Goal: Information Seeking & Learning: Check status

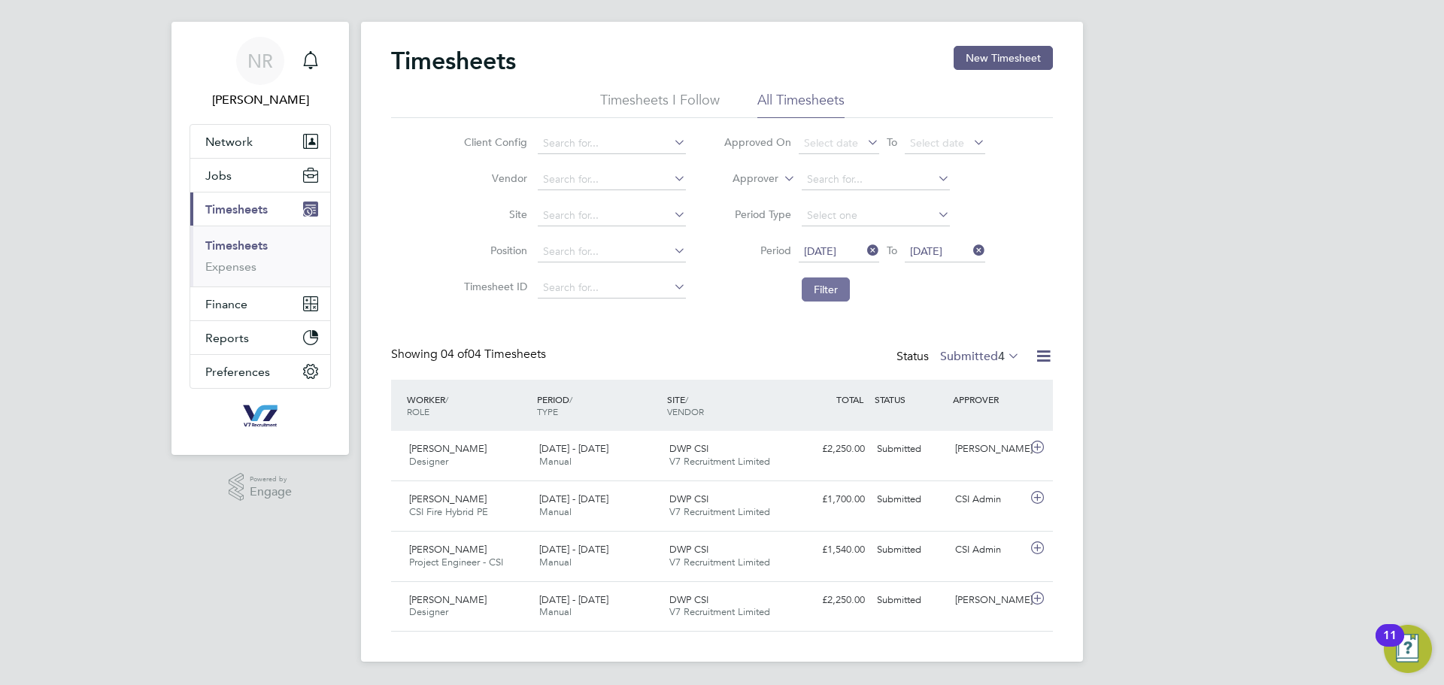
click at [811, 287] on button "Filter" at bounding box center [826, 290] width 48 height 24
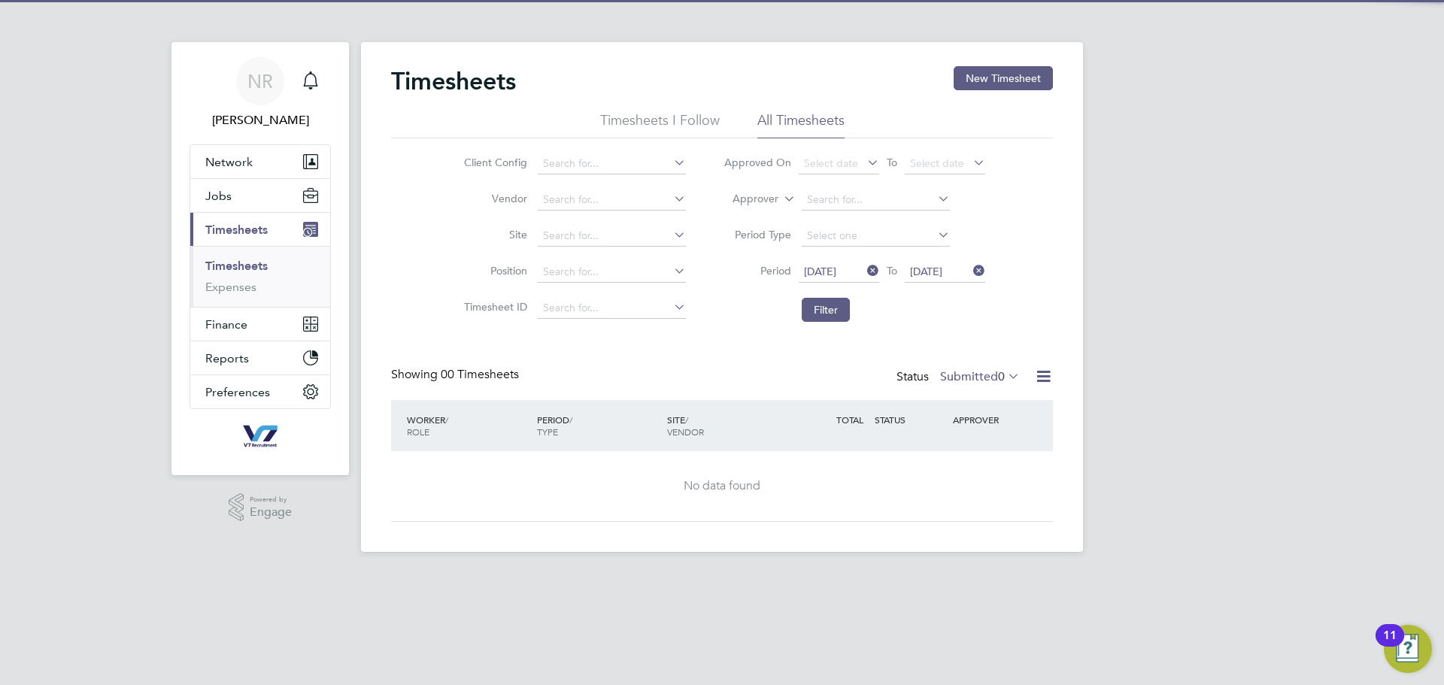
click at [981, 372] on label "Submitted 0" at bounding box center [980, 376] width 80 height 15
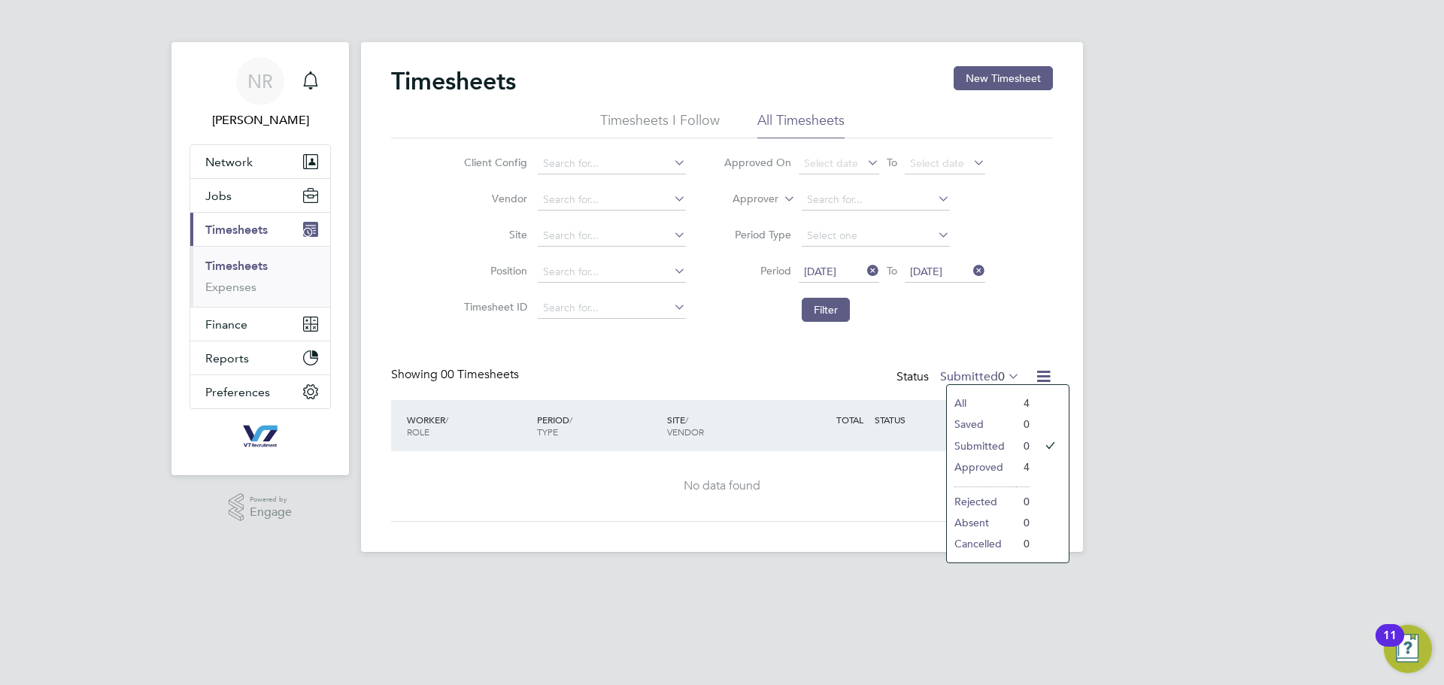
click at [997, 460] on li "Approved" at bounding box center [981, 467] width 69 height 21
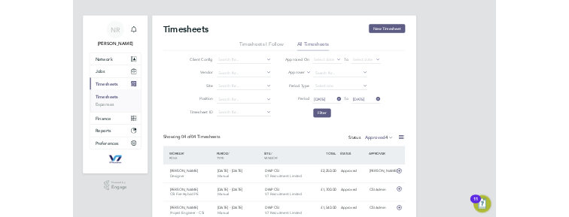
scroll to position [8, 8]
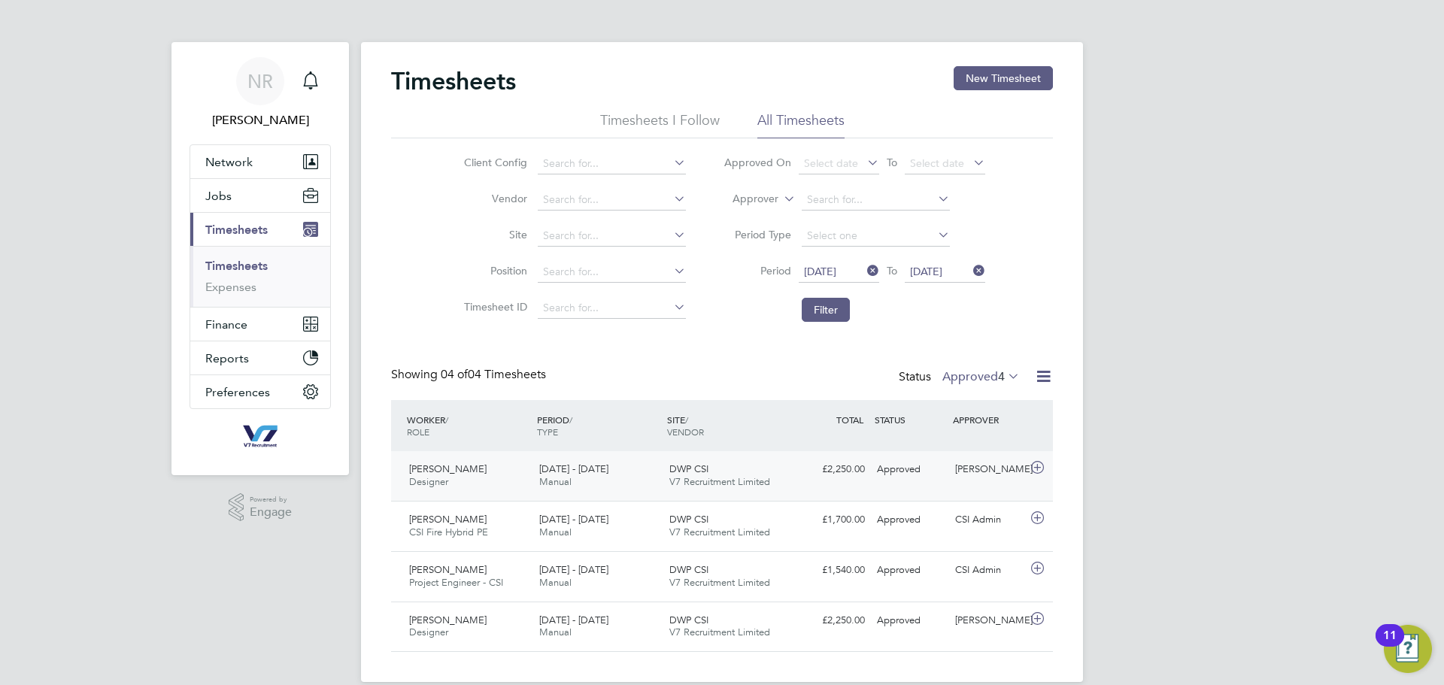
click at [852, 481] on div "£2,250.00 Approved" at bounding box center [832, 469] width 78 height 25
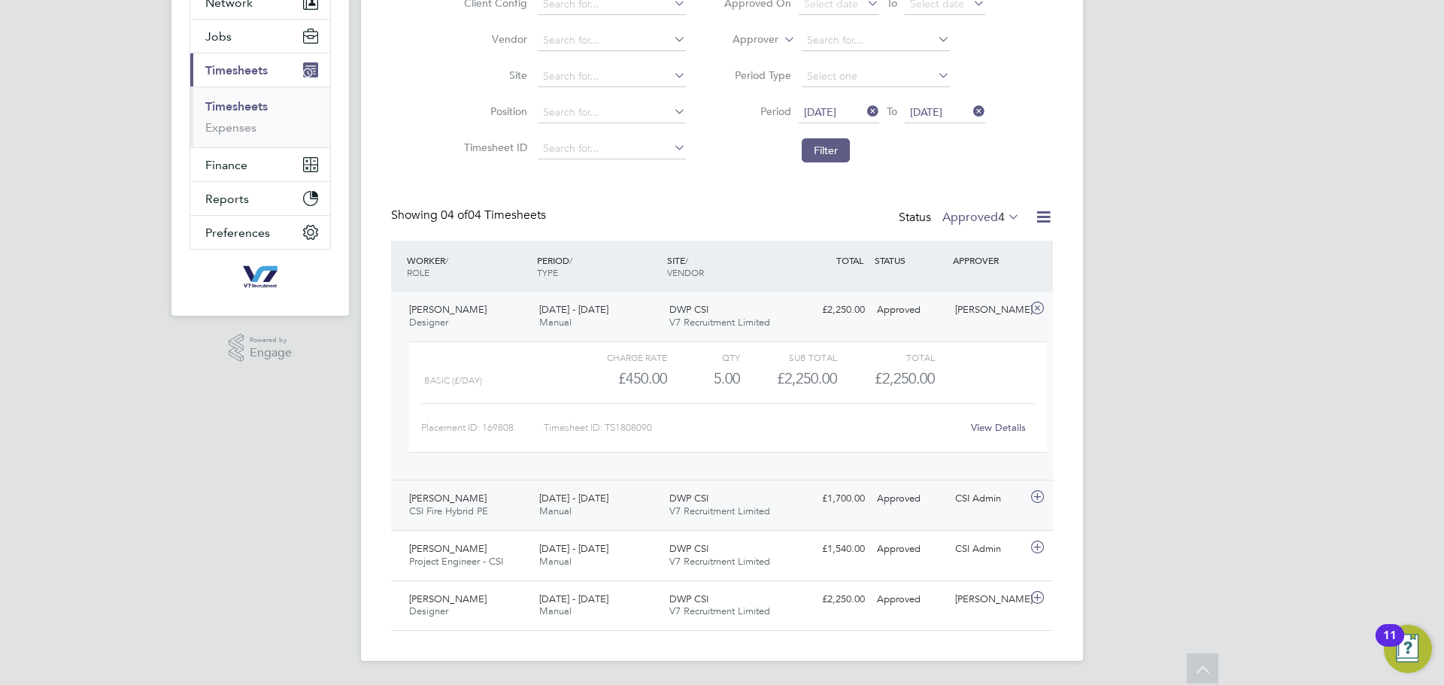
click at [442, 511] on span "CSI Fire Hybrid PE" at bounding box center [448, 511] width 79 height 13
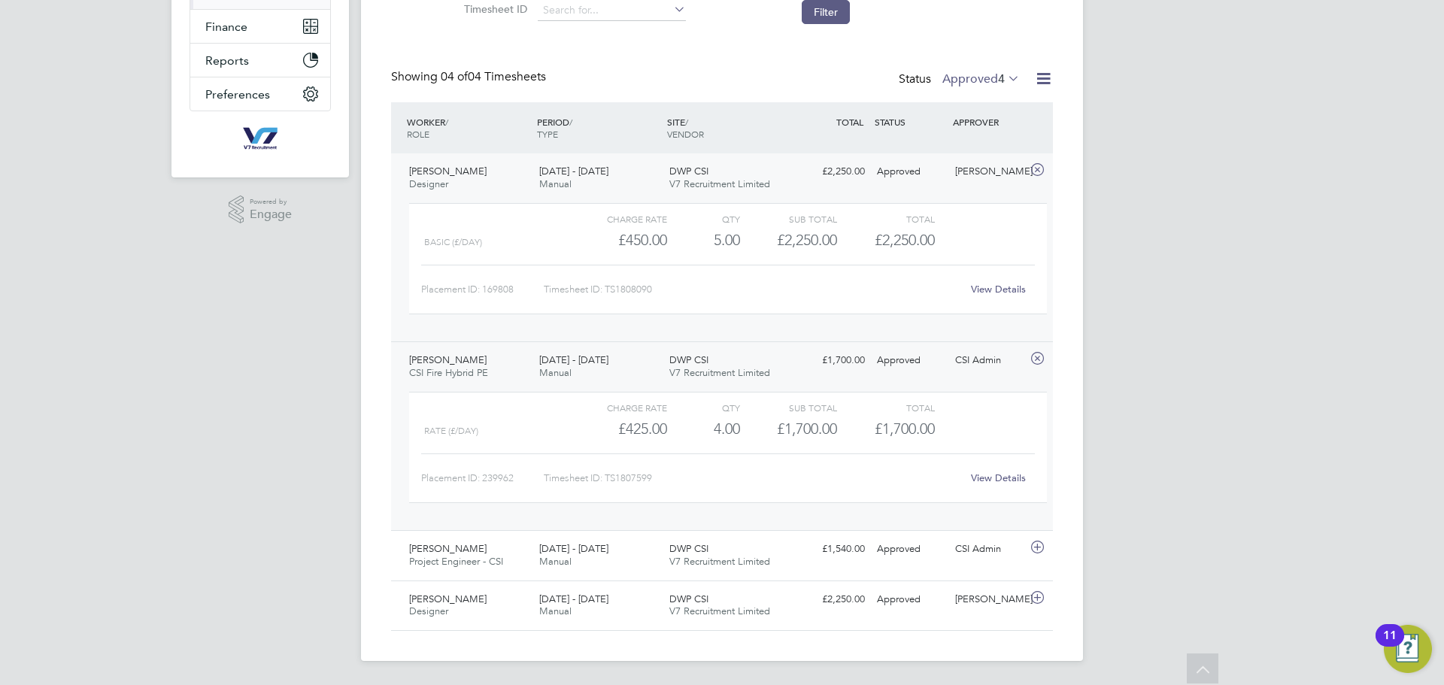
click at [1016, 486] on div "View Details" at bounding box center [998, 478] width 74 height 24
click at [1008, 478] on link "View Details" at bounding box center [998, 478] width 55 height 13
click at [503, 563] on span "Project Engineer - CSI" at bounding box center [456, 561] width 94 height 13
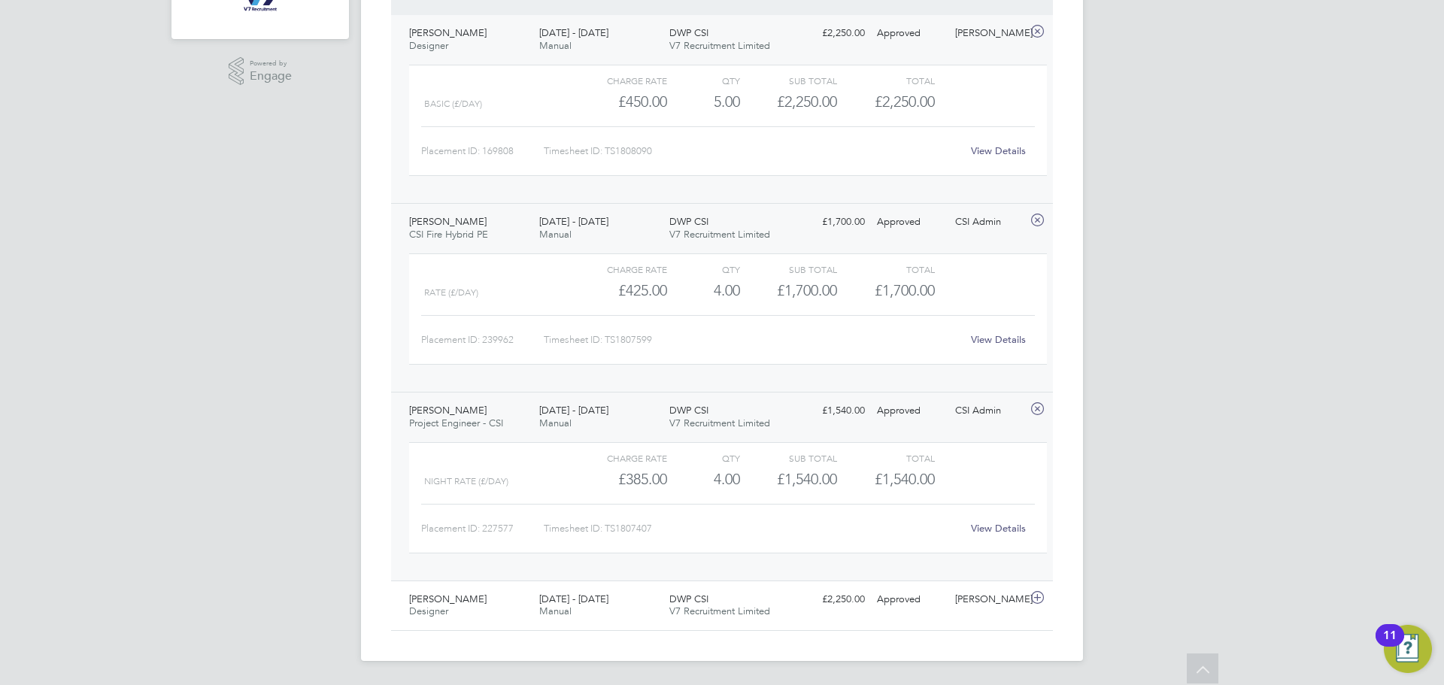
click at [1000, 529] on link "View Details" at bounding box center [998, 528] width 55 height 13
click at [561, 592] on div "[DATE] - [DATE] Manual" at bounding box center [598, 606] width 130 height 38
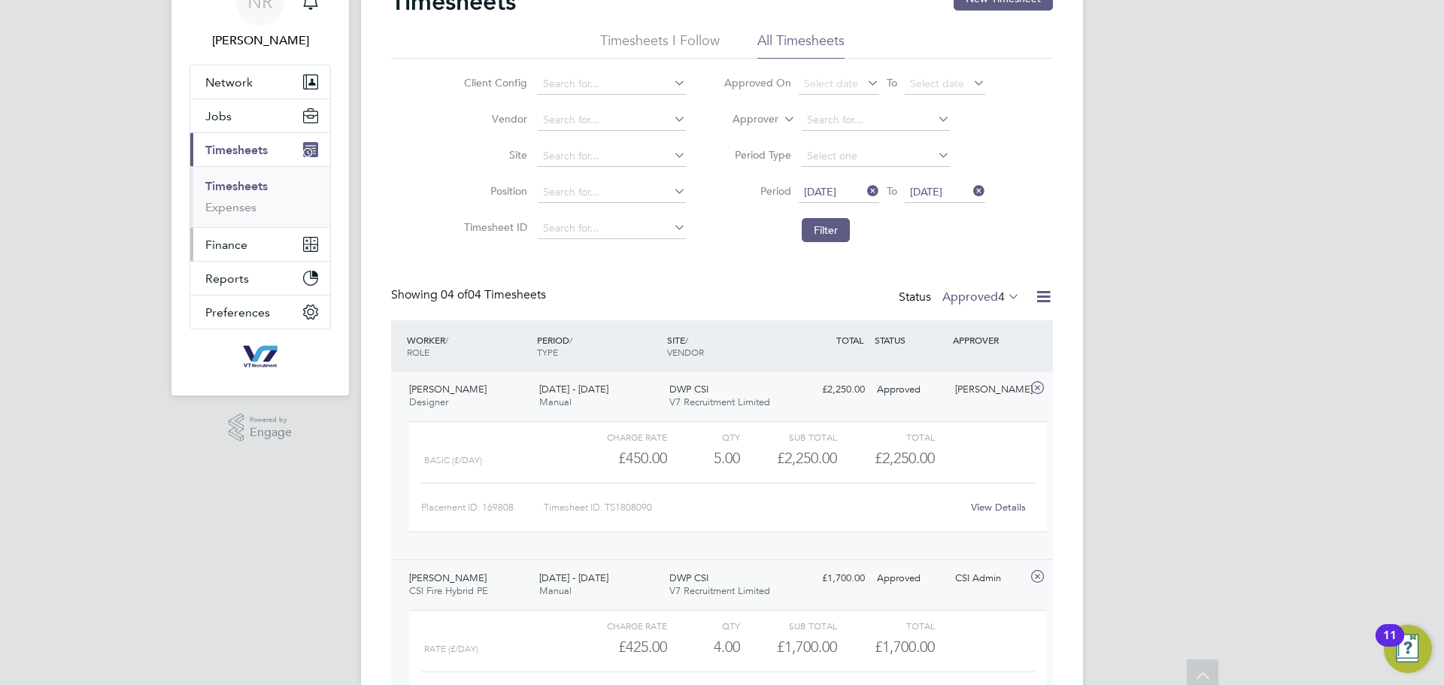
scroll to position [48, 0]
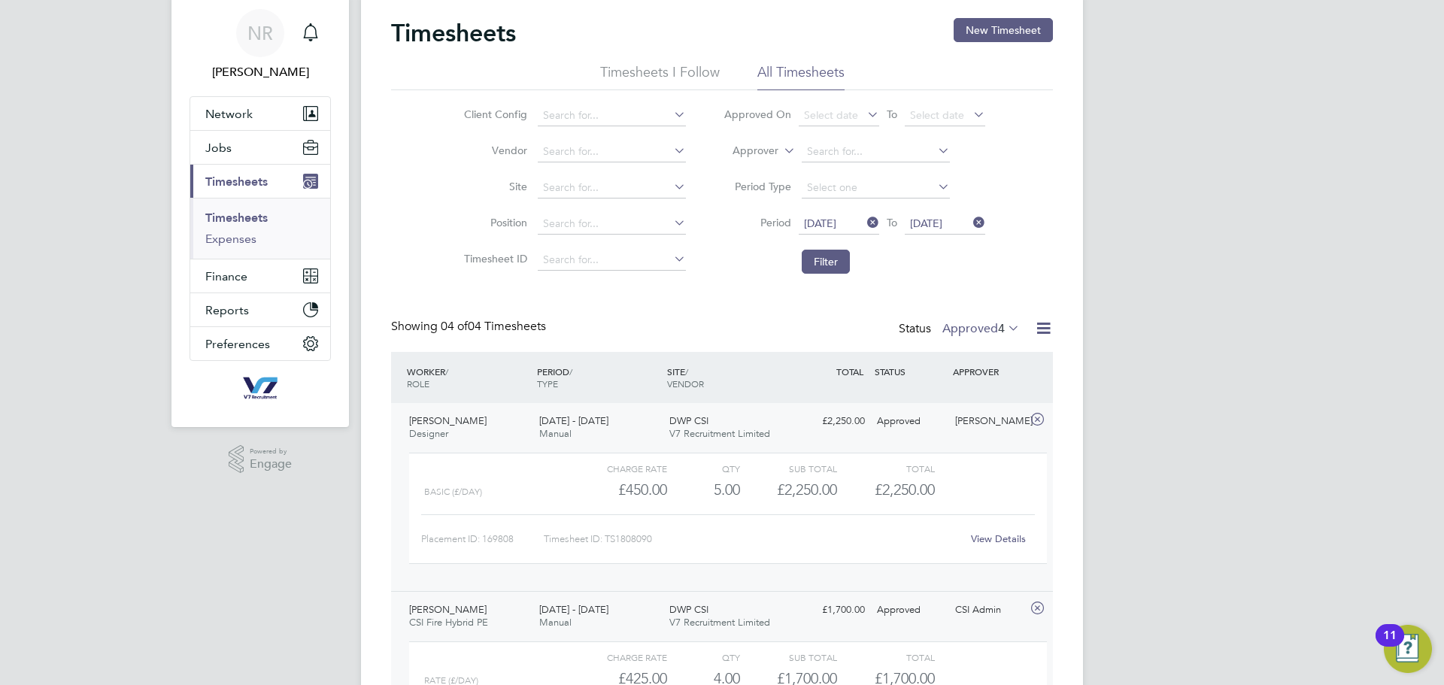
click at [223, 244] on link "Expenses" at bounding box center [230, 239] width 51 height 14
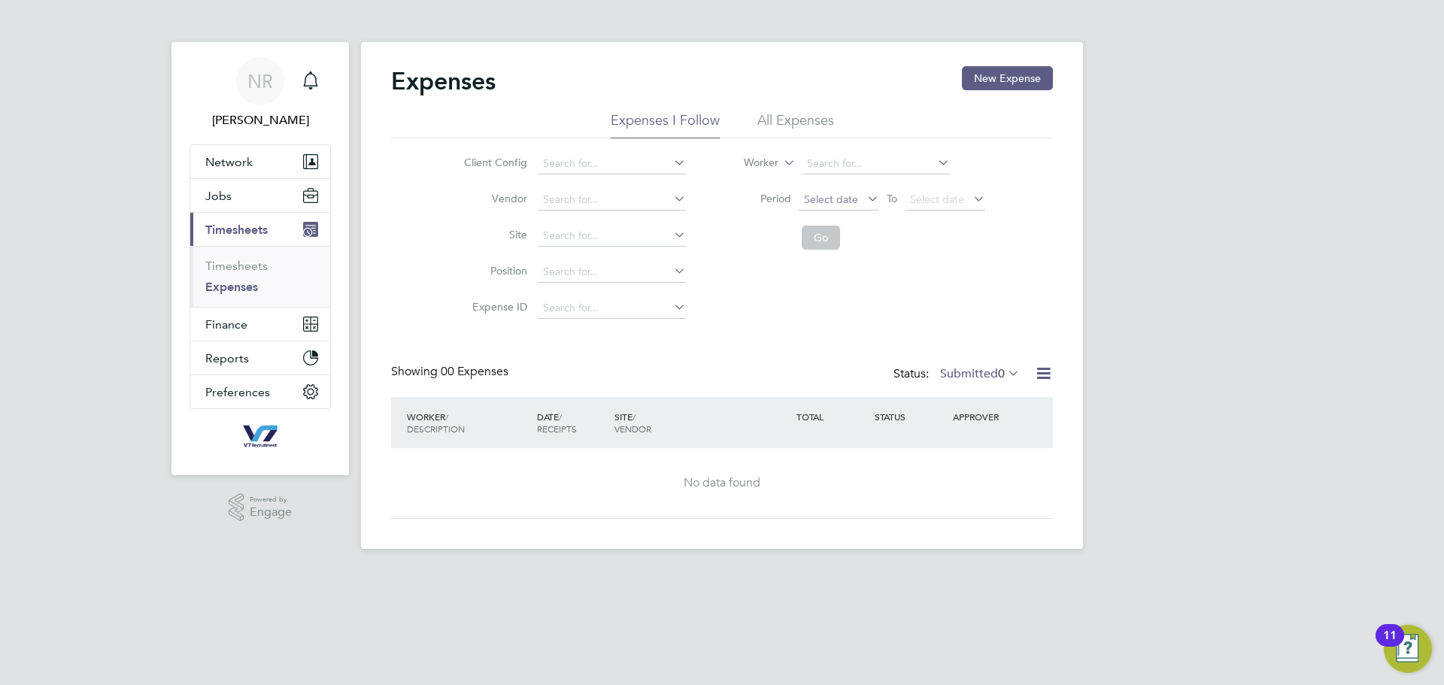
click at [849, 198] on span "Select date" at bounding box center [831, 200] width 54 height 14
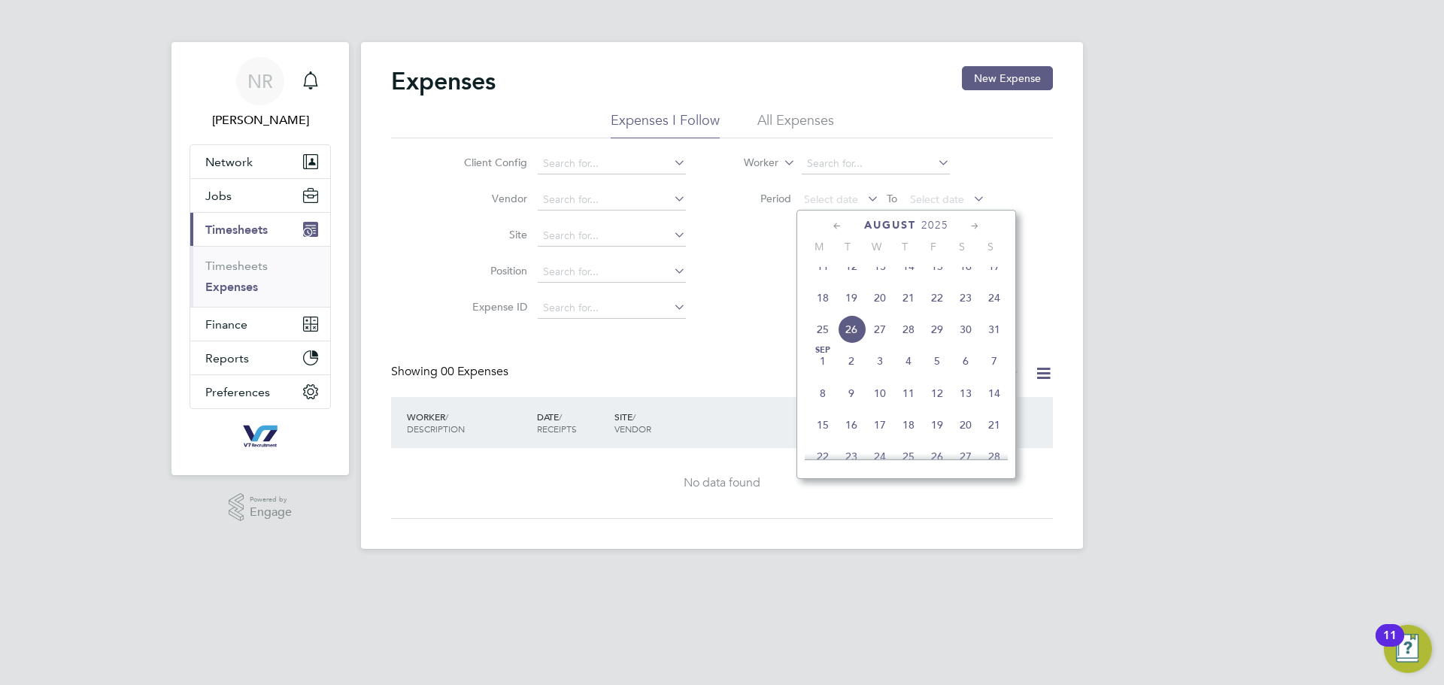
click at [818, 311] on span "18" at bounding box center [823, 298] width 29 height 29
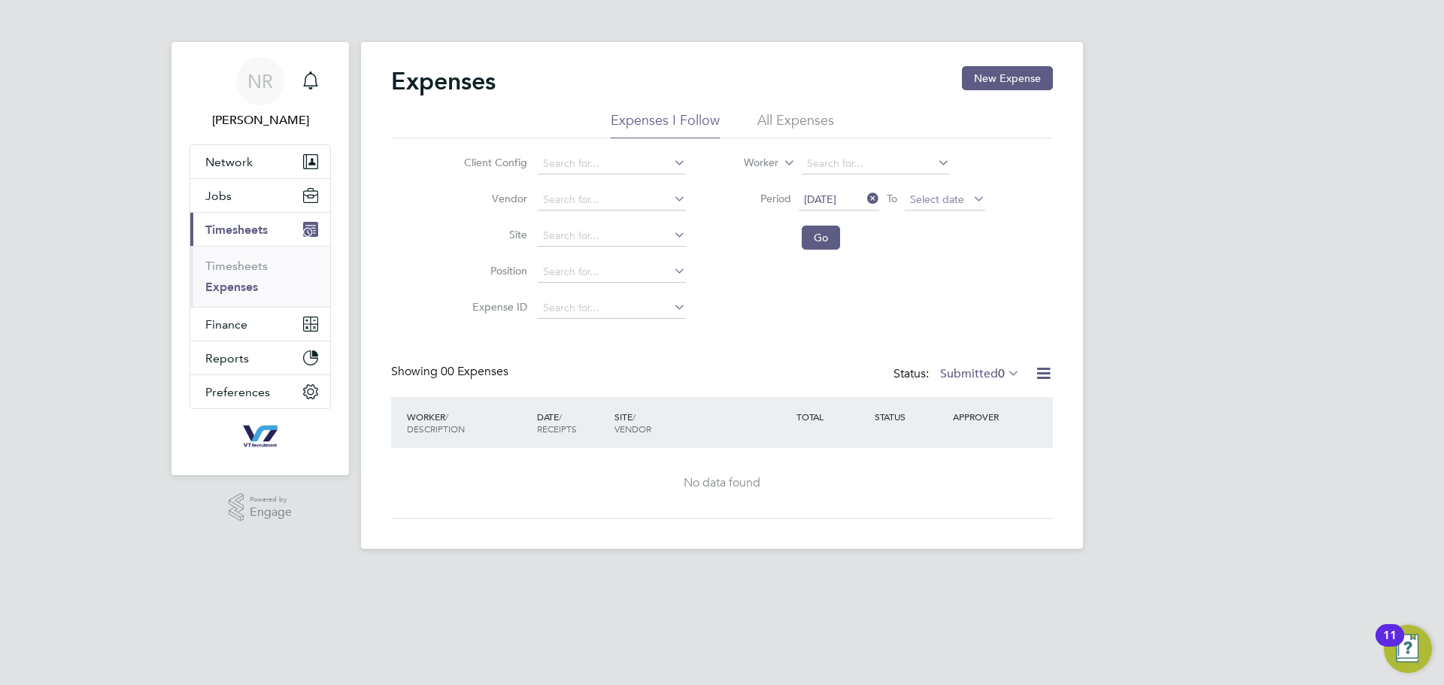
click at [942, 208] on span "Select date" at bounding box center [945, 200] width 80 height 20
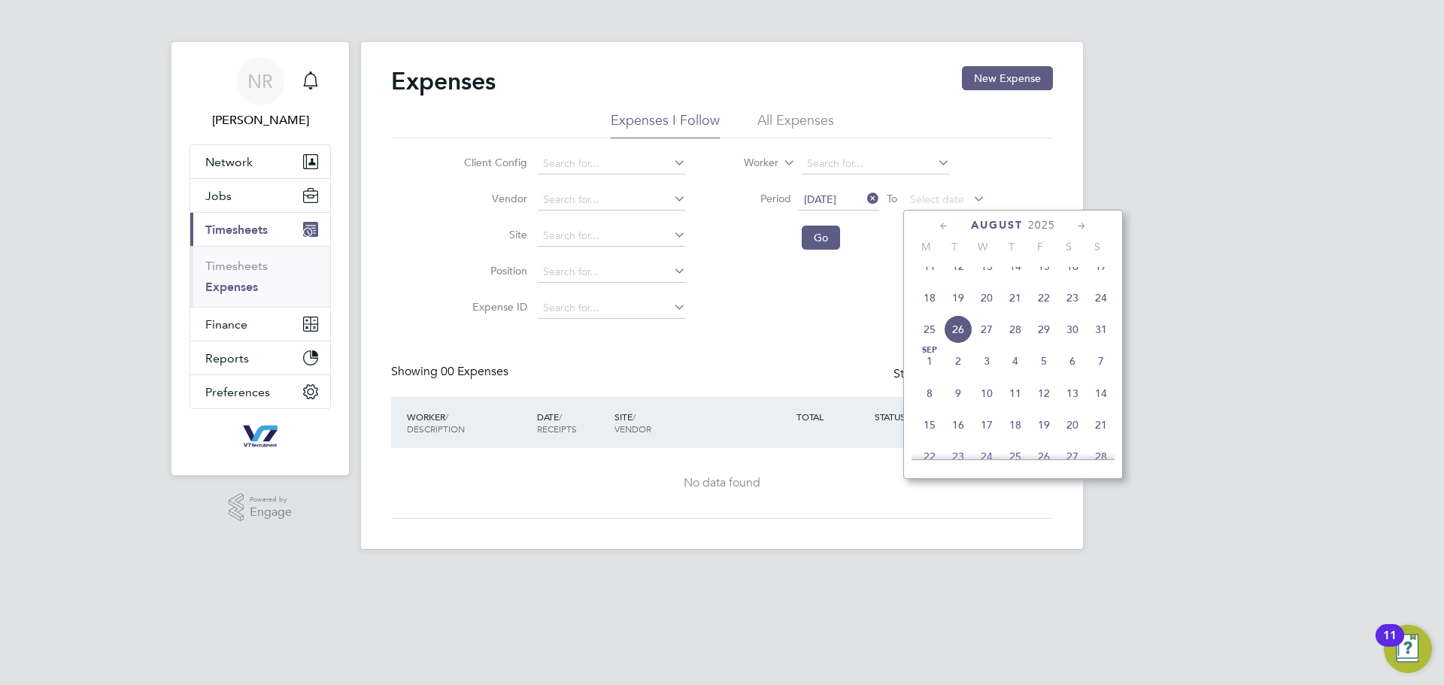
click at [1104, 312] on span "24" at bounding box center [1101, 298] width 29 height 29
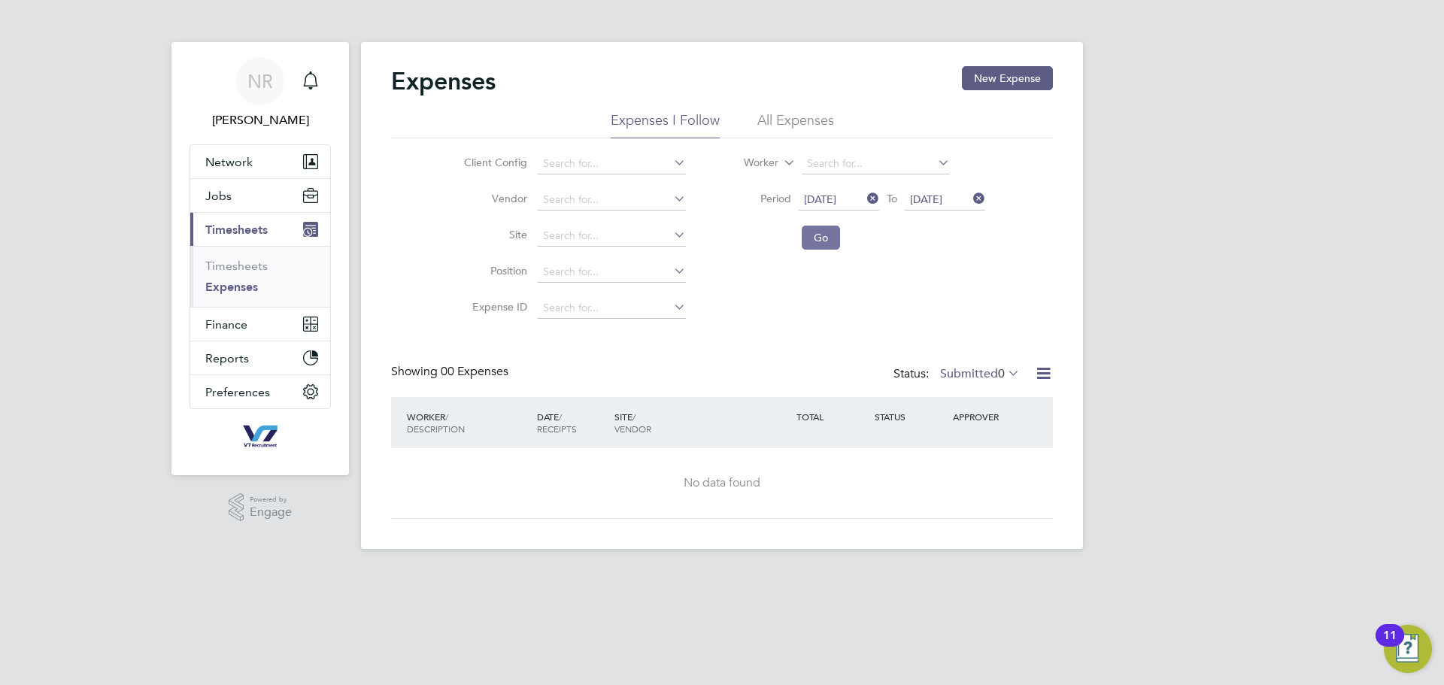
click at [825, 233] on button "Go" at bounding box center [821, 238] width 38 height 24
click at [982, 367] on label "Submitted 0" at bounding box center [980, 373] width 80 height 15
click at [982, 460] on li "Approved" at bounding box center [981, 464] width 69 height 21
click at [218, 328] on span "Finance" at bounding box center [226, 324] width 42 height 14
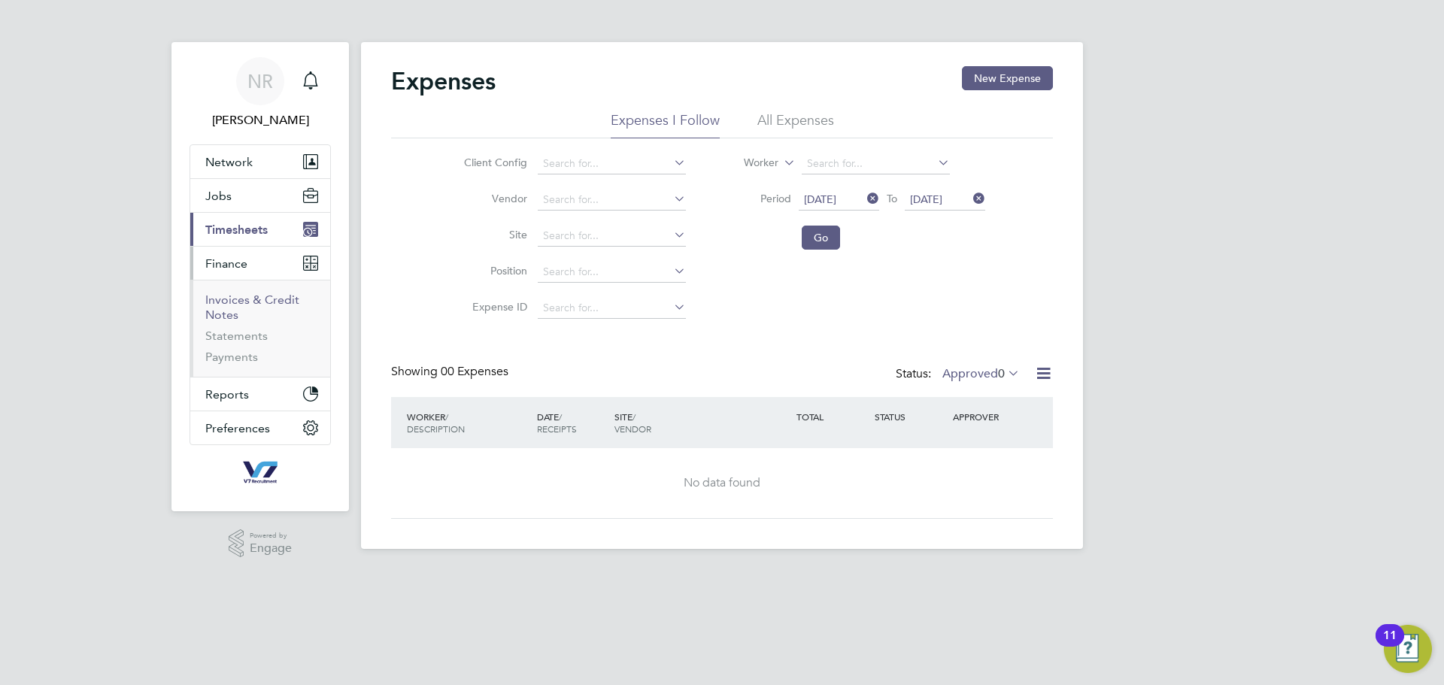
click at [225, 310] on link "Invoices & Credit Notes" at bounding box center [252, 307] width 94 height 29
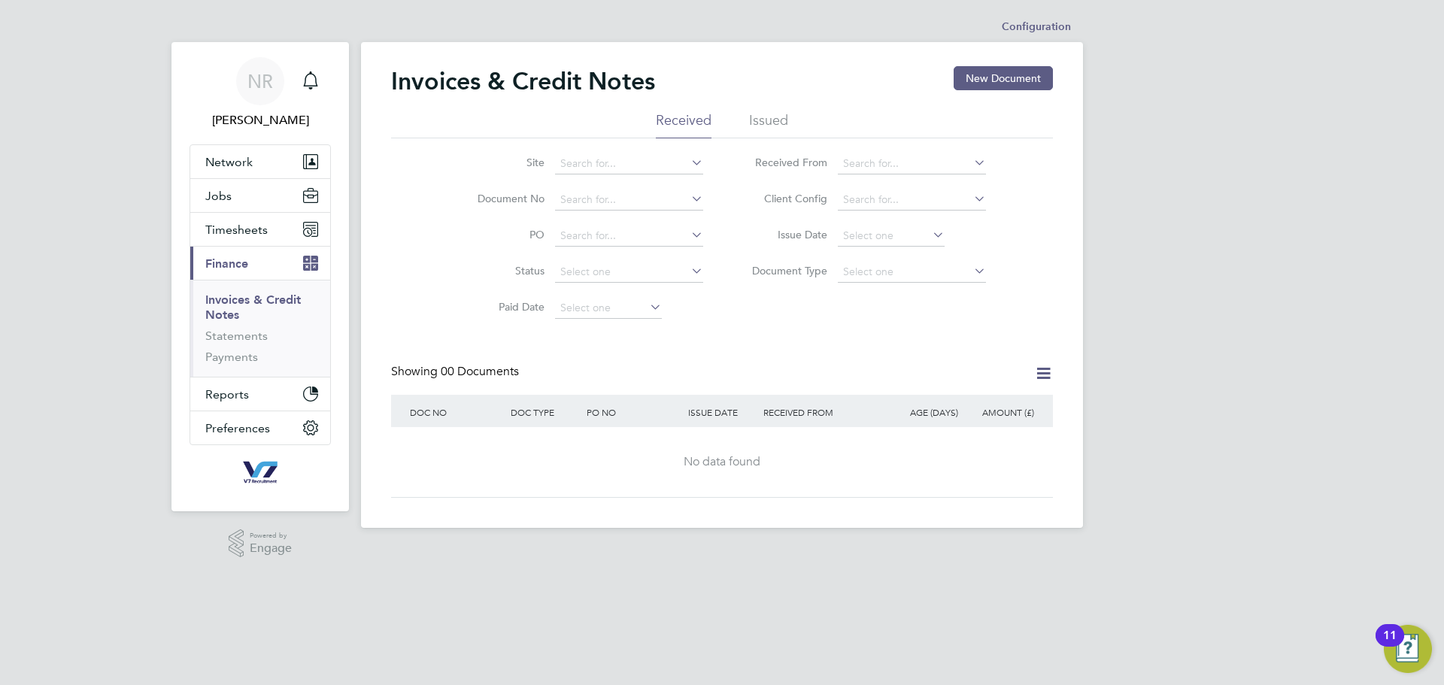
click at [754, 117] on li "Issued" at bounding box center [768, 124] width 39 height 27
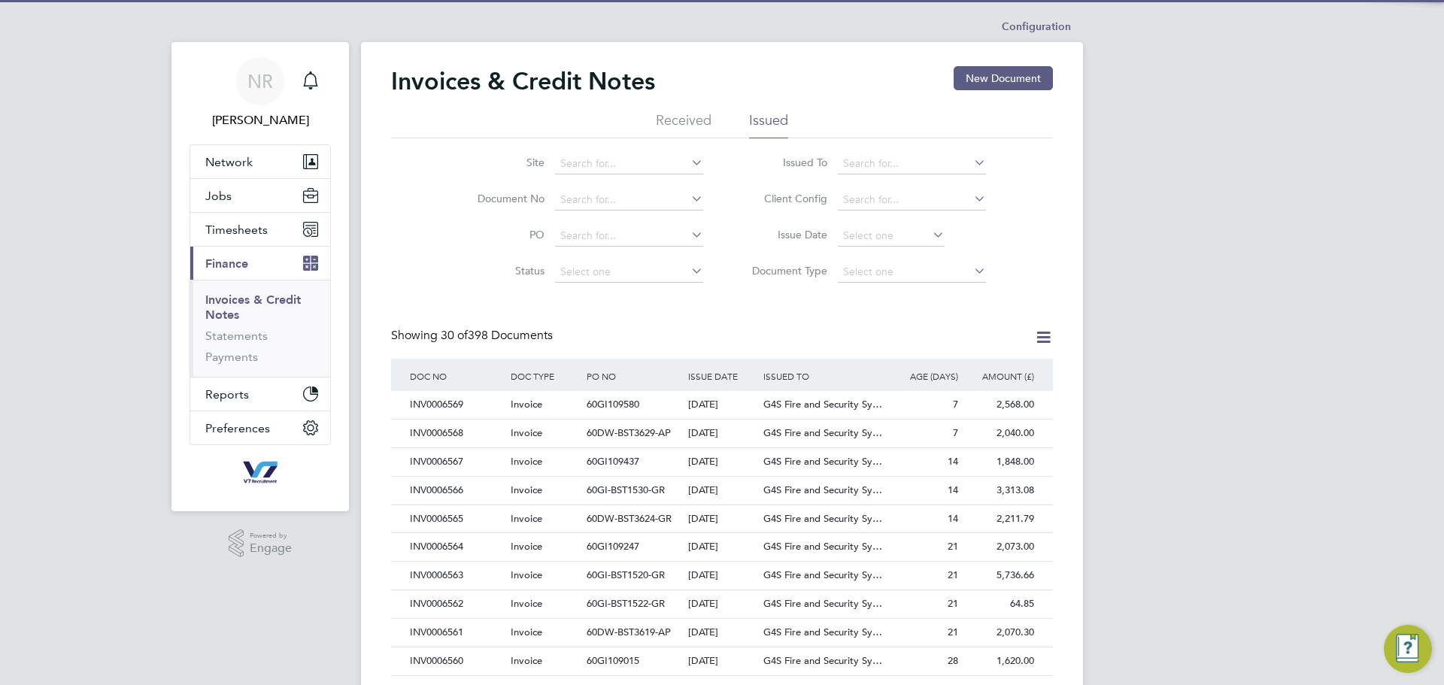
scroll to position [29, 102]
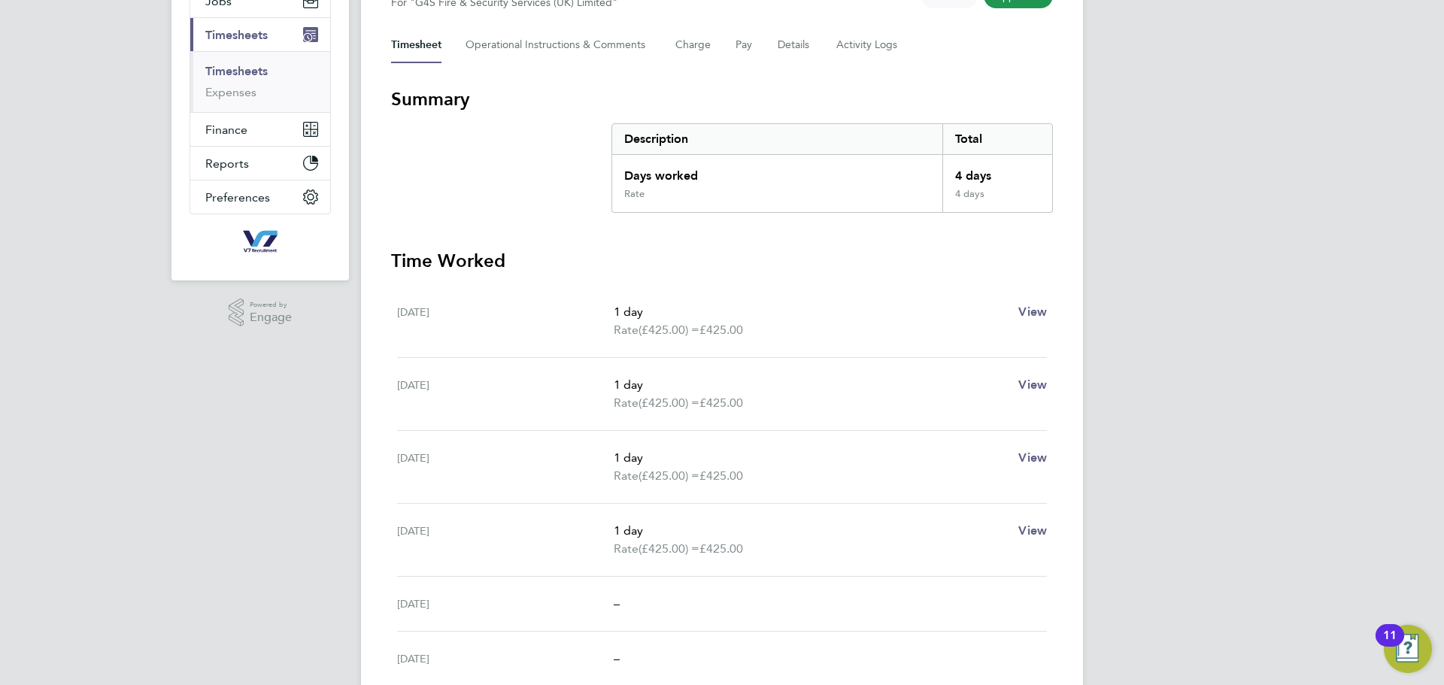
scroll to position [301, 0]
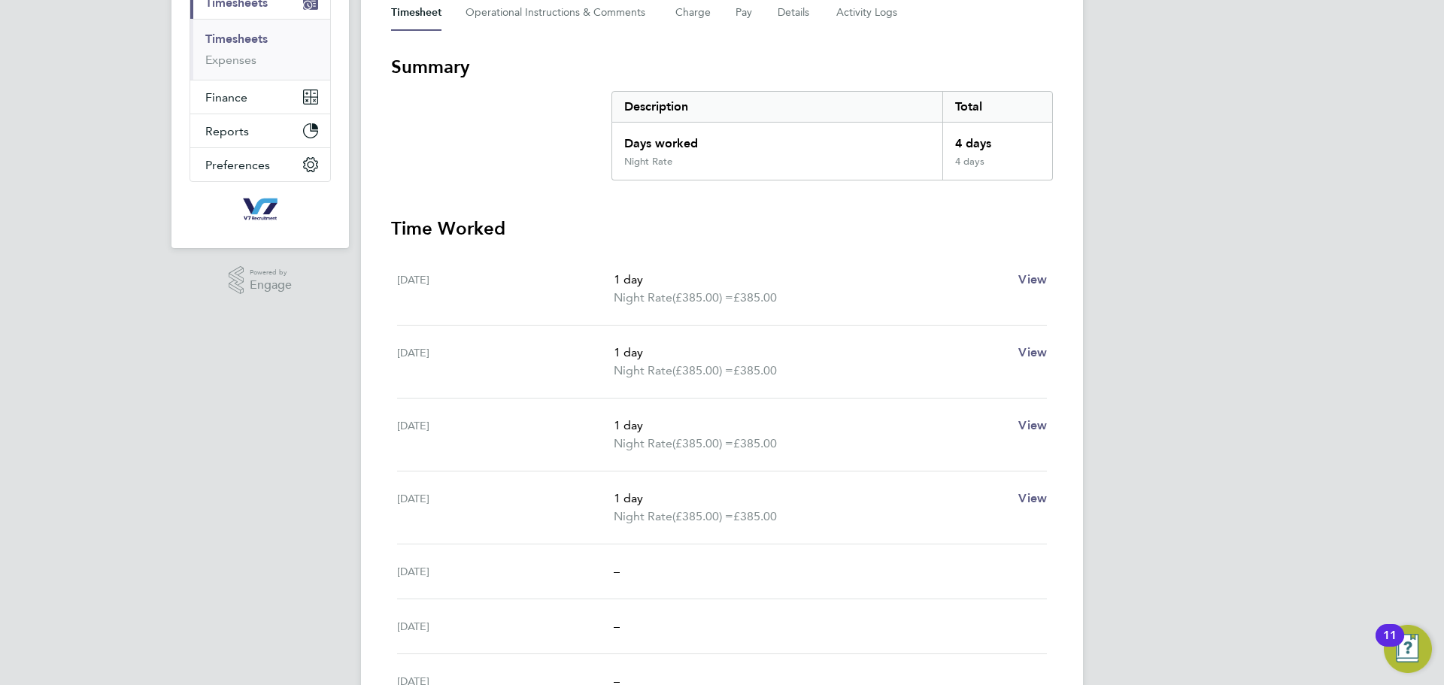
scroll to position [226, 0]
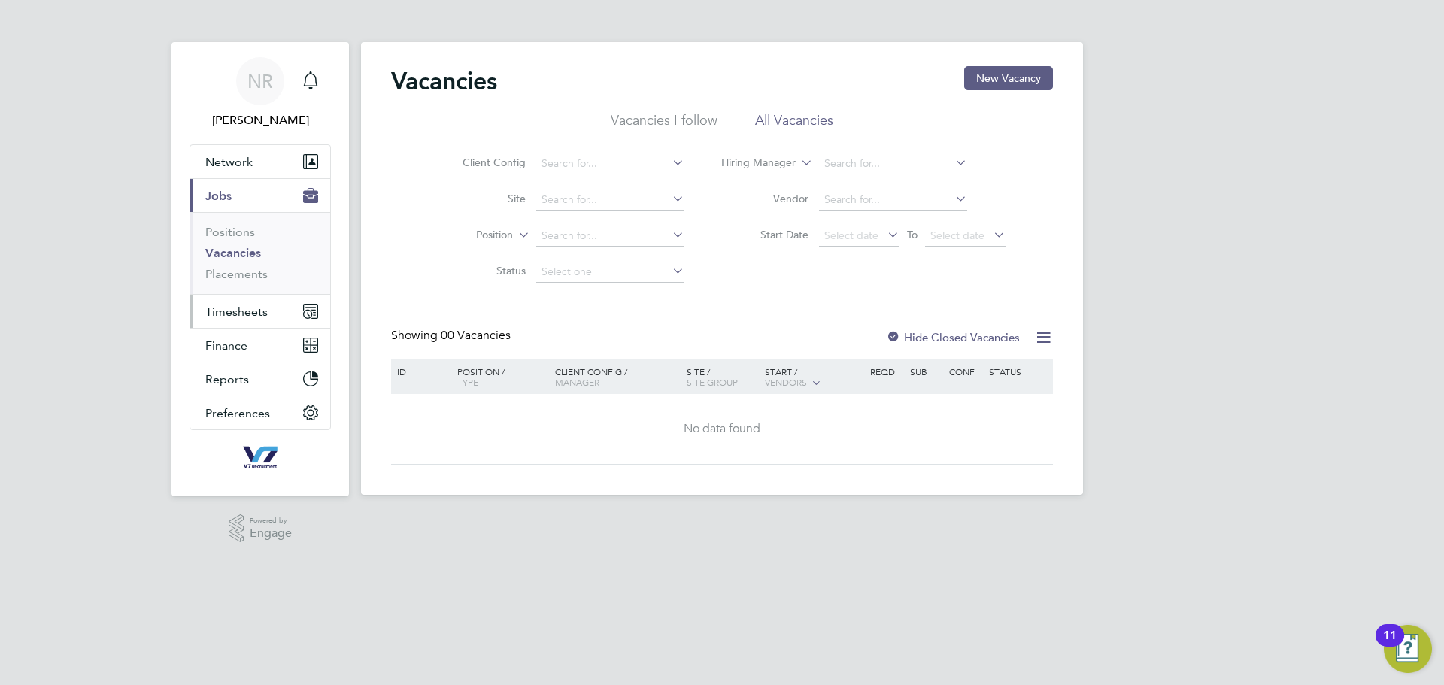
click at [237, 309] on span "Timesheets" at bounding box center [236, 312] width 62 height 14
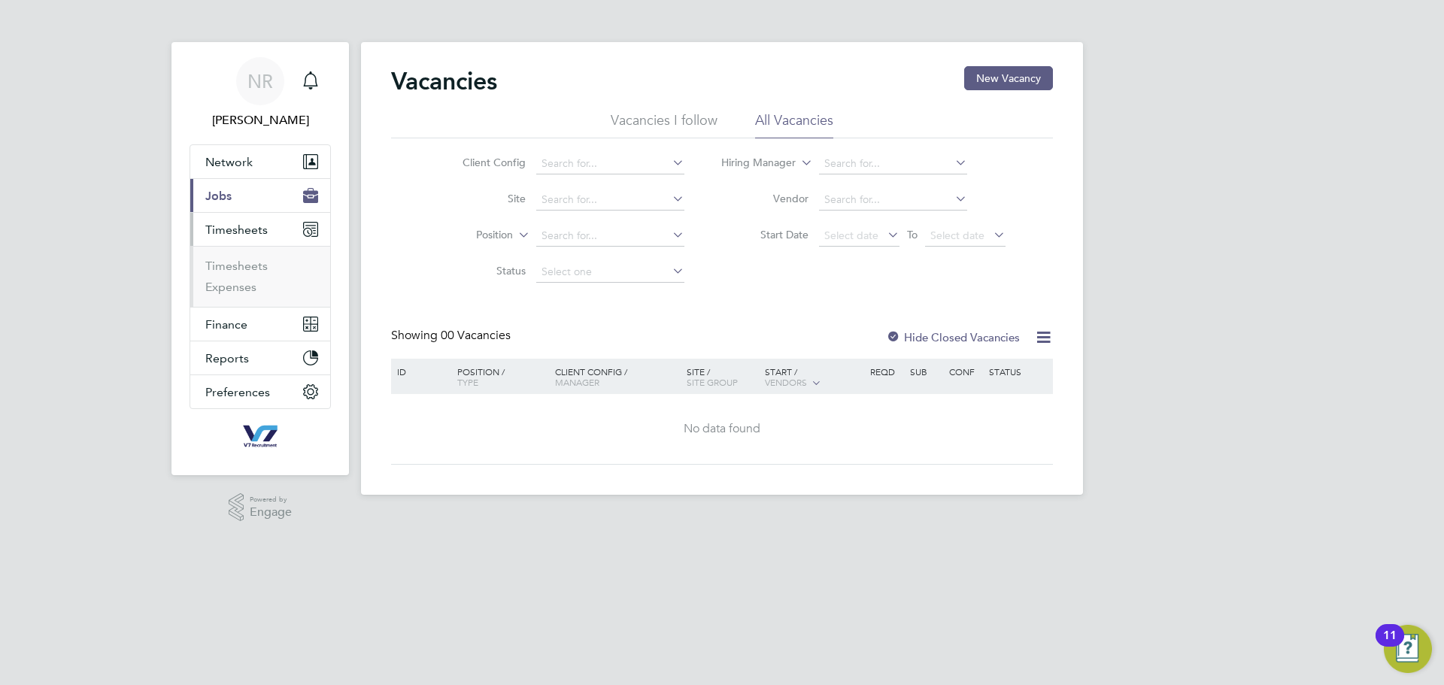
click at [237, 273] on li "Timesheets" at bounding box center [261, 269] width 113 height 21
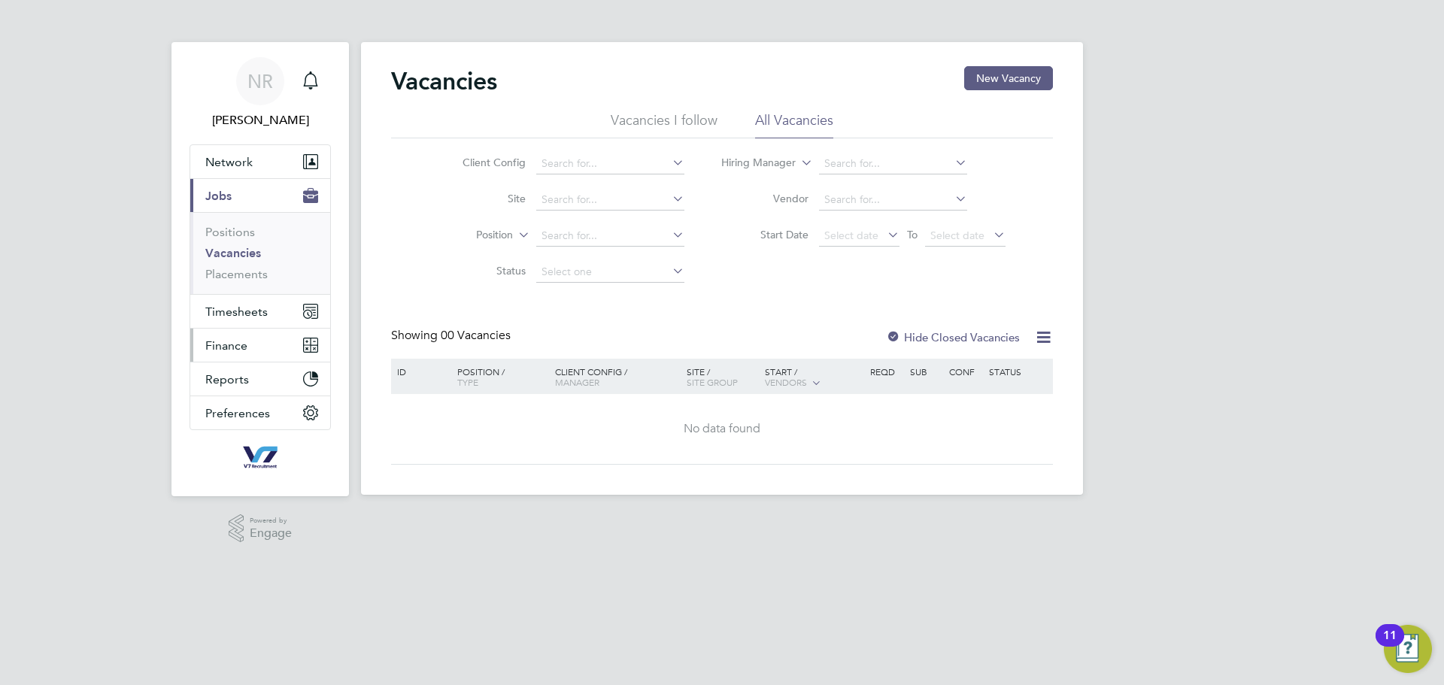
click at [220, 348] on span "Finance" at bounding box center [226, 346] width 42 height 14
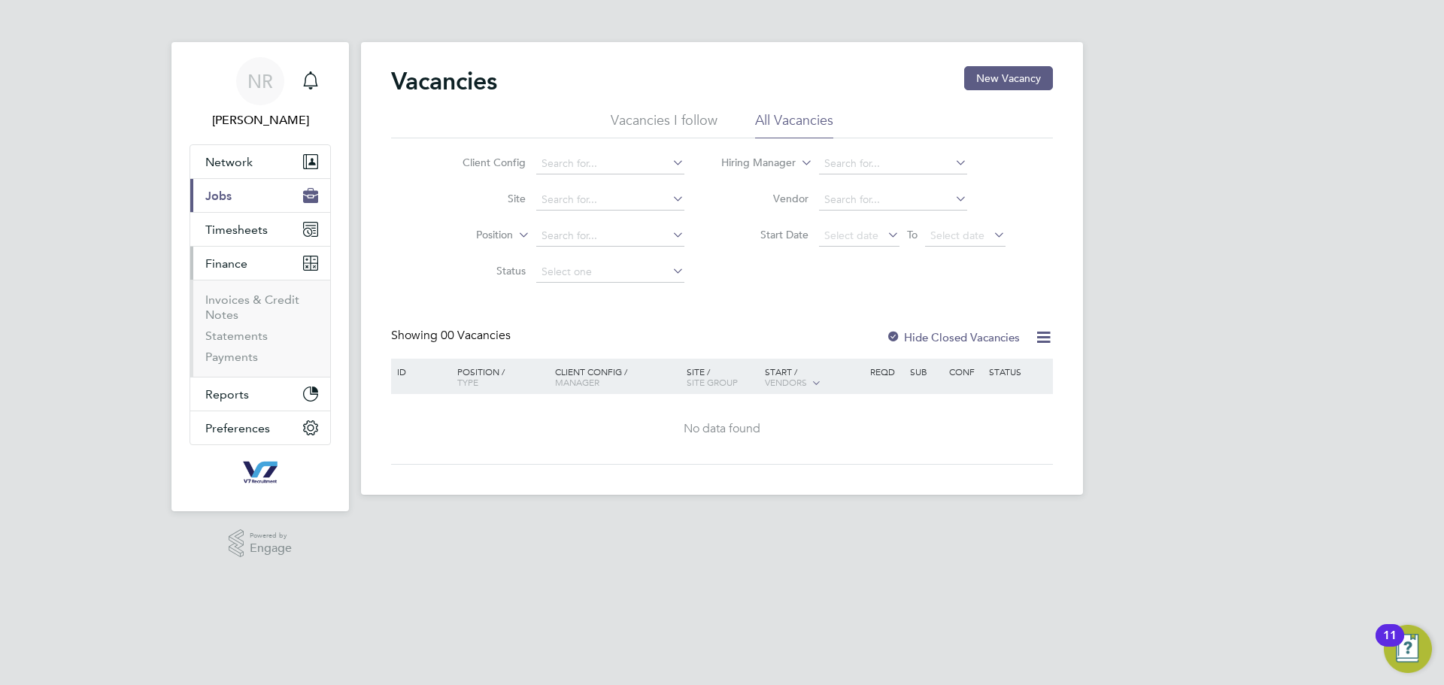
click at [224, 292] on ul "Invoices & Credit Notes Statements Payments" at bounding box center [260, 328] width 140 height 97
click at [227, 309] on link "Invoices & Credit Notes" at bounding box center [252, 307] width 94 height 29
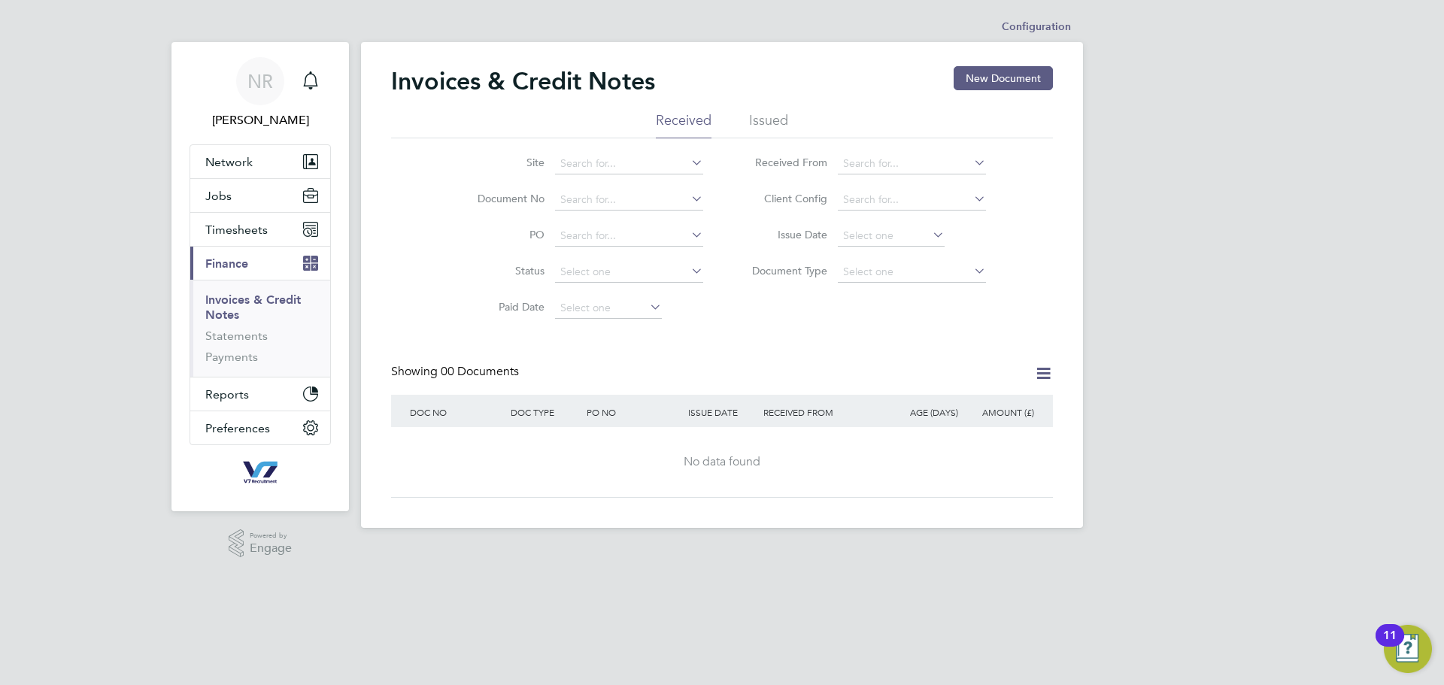
click at [769, 126] on li "Issued" at bounding box center [768, 124] width 39 height 27
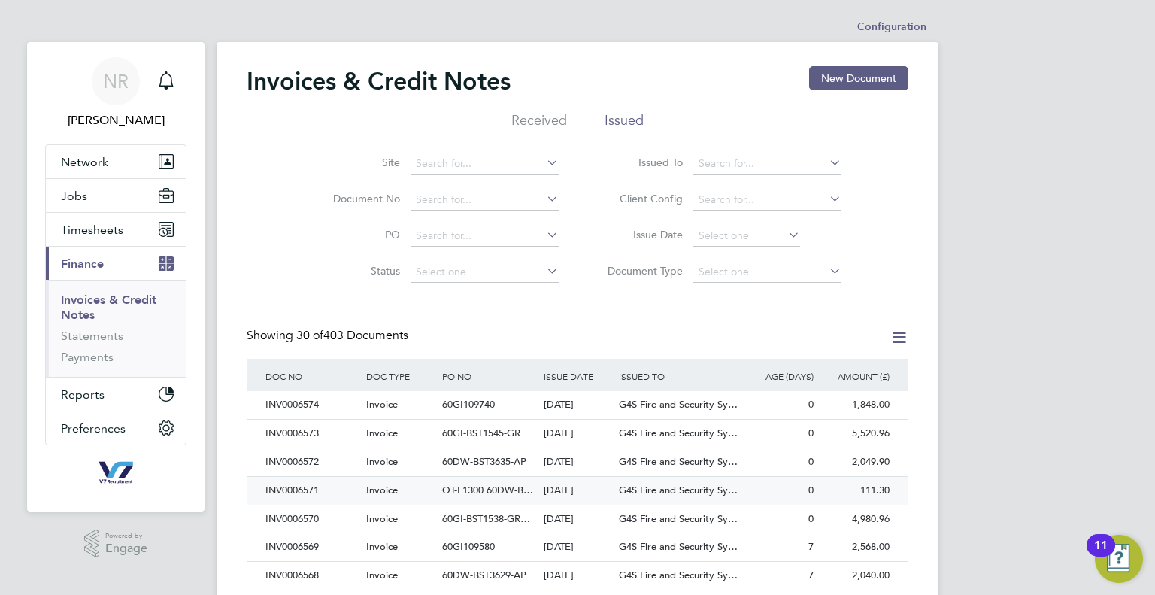
click at [733, 486] on span "G4S Fire and Security Sy…" at bounding box center [678, 490] width 119 height 13
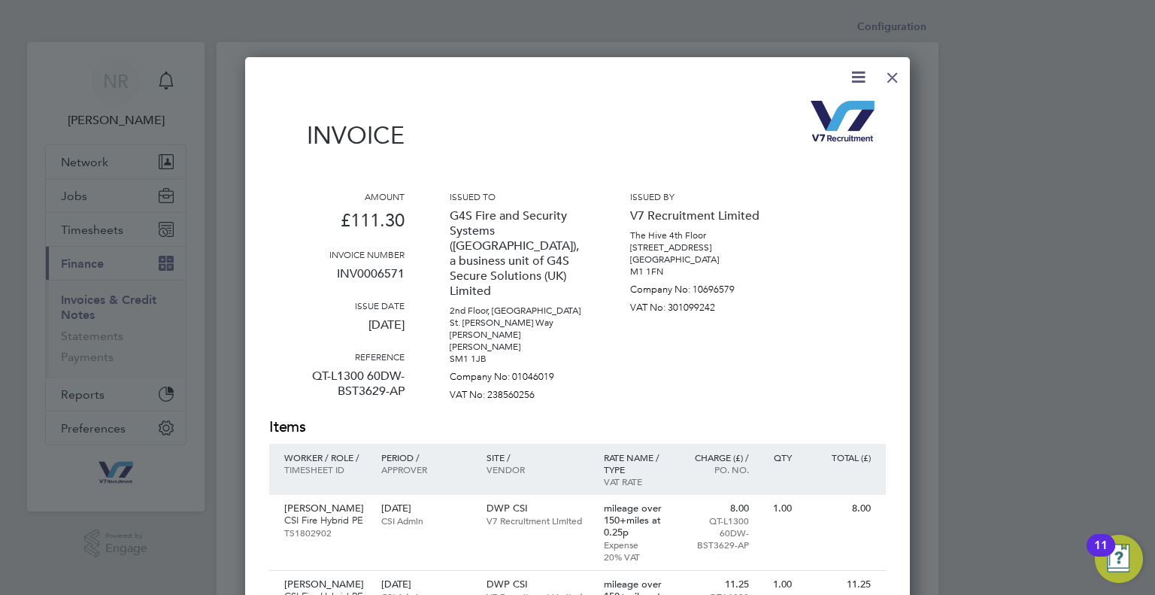
click at [886, 77] on div at bounding box center [892, 73] width 27 height 27
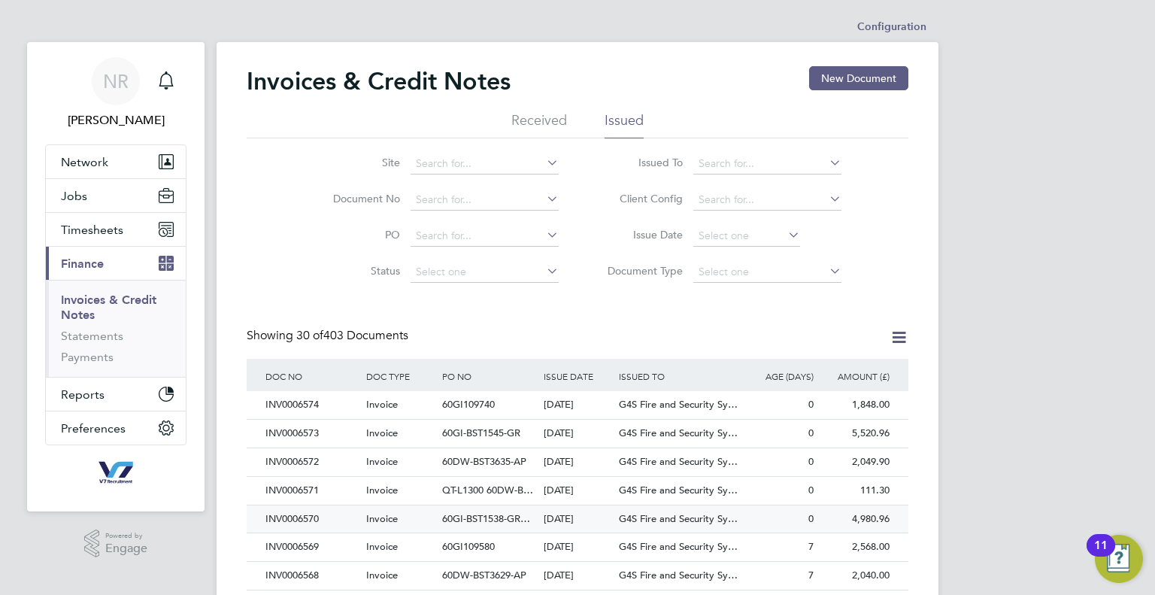
click at [770, 515] on div "0" at bounding box center [780, 520] width 76 height 28
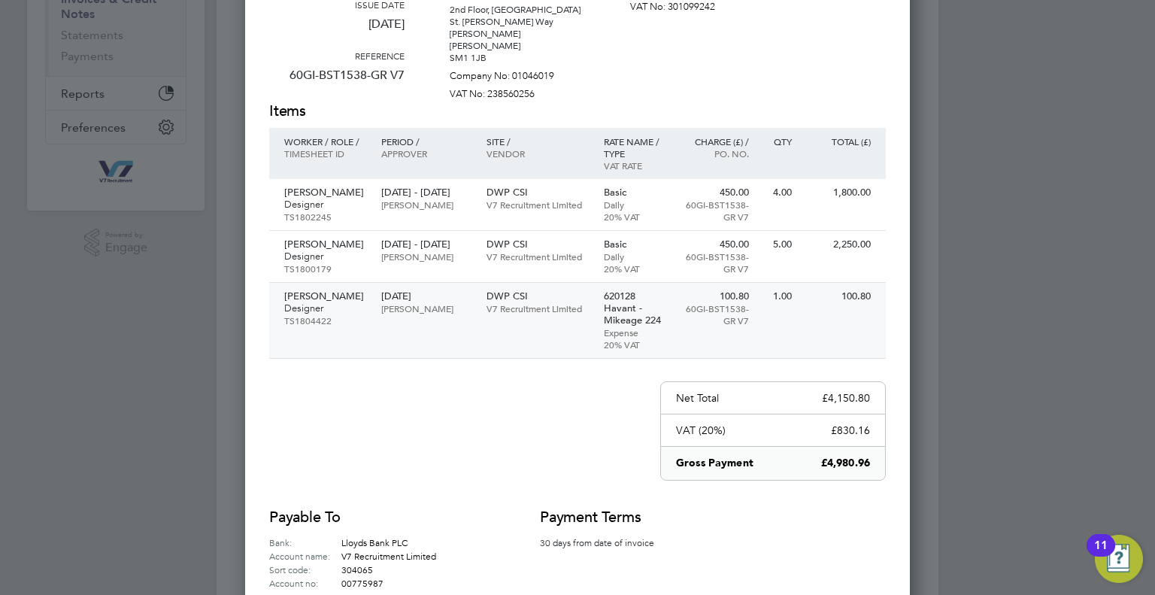
click at [310, 290] on p "[PERSON_NAME]" at bounding box center [325, 296] width 82 height 12
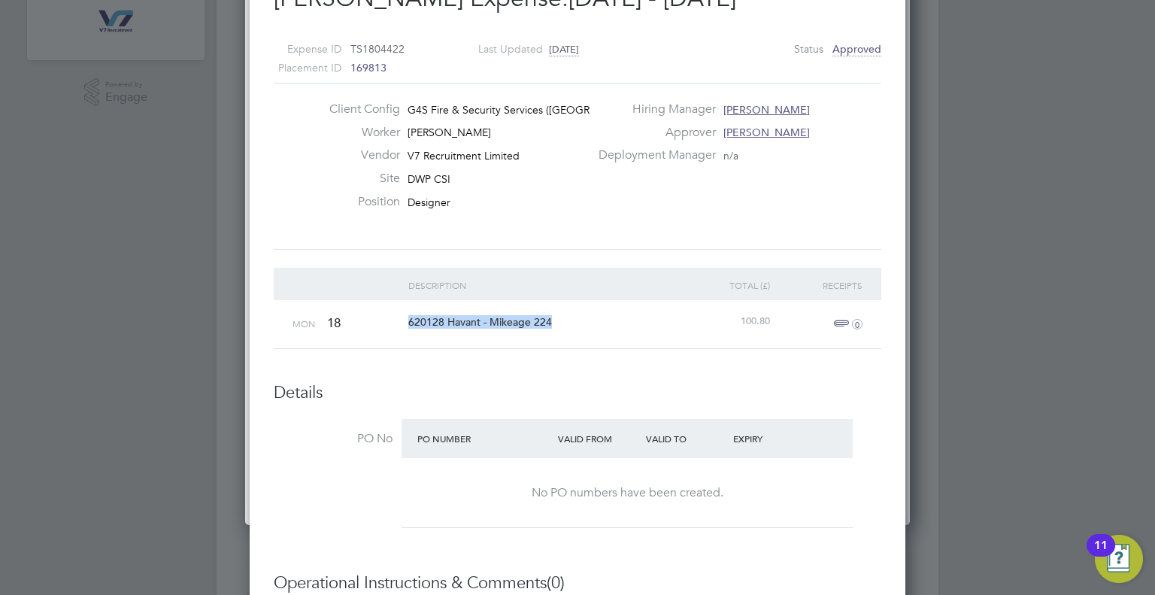
drag, startPoint x: 406, startPoint y: 317, endPoint x: 560, endPoint y: 324, distance: 153.6
click at [560, 324] on div "620128 Havant - Mikeage 224" at bounding box center [544, 322] width 278 height 44
copy span "620128 Havant - Mikeage 224"
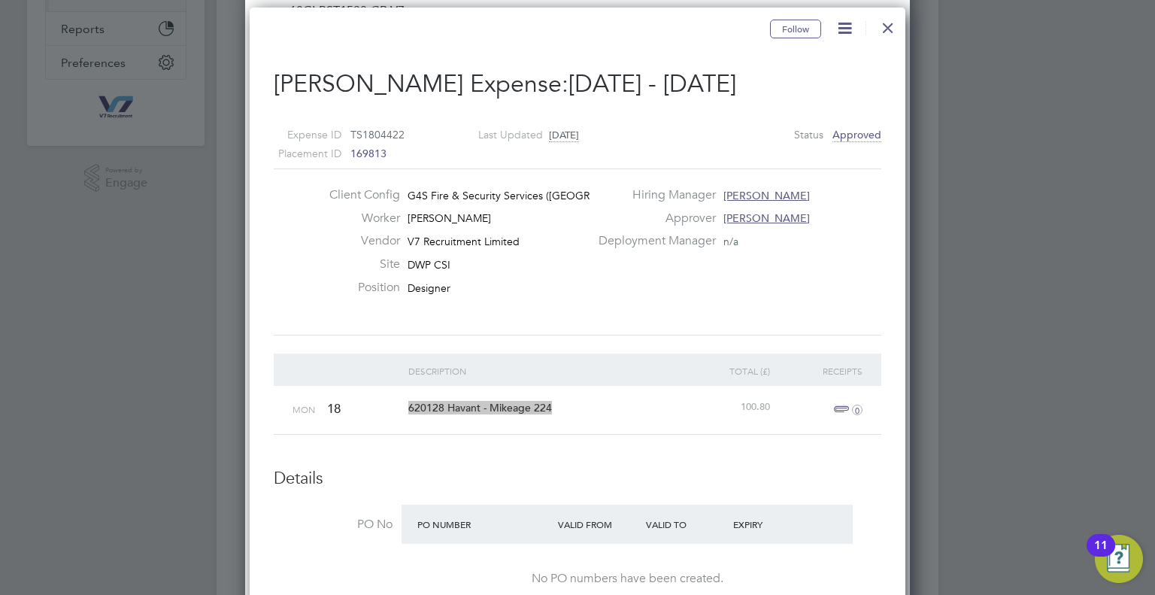
scroll to position [301, 0]
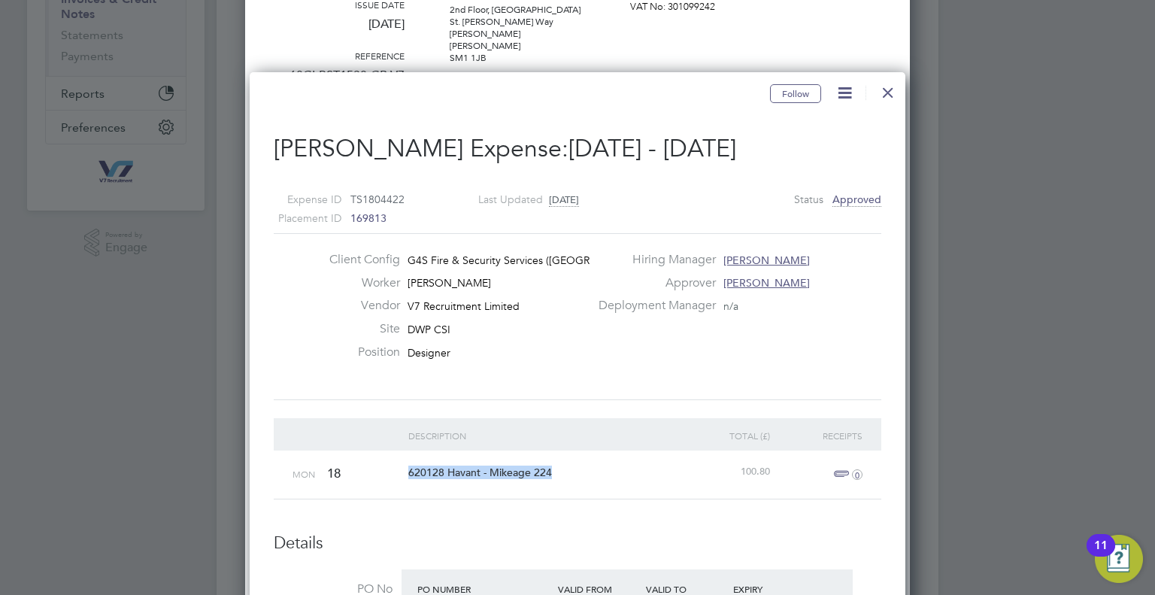
click at [884, 93] on div at bounding box center [888, 88] width 27 height 27
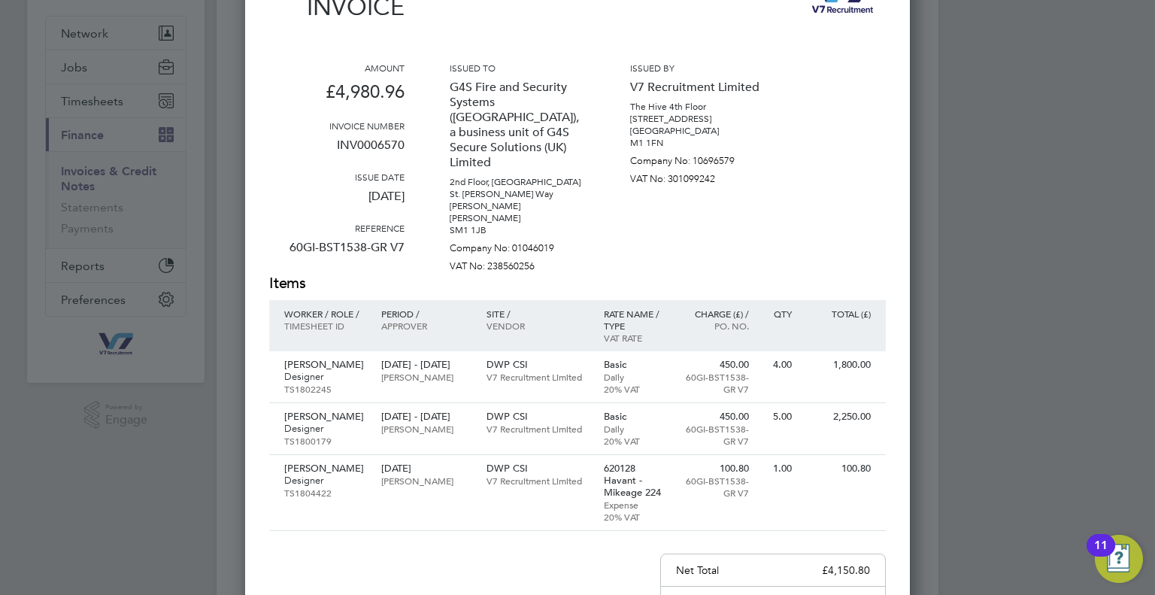
scroll to position [0, 0]
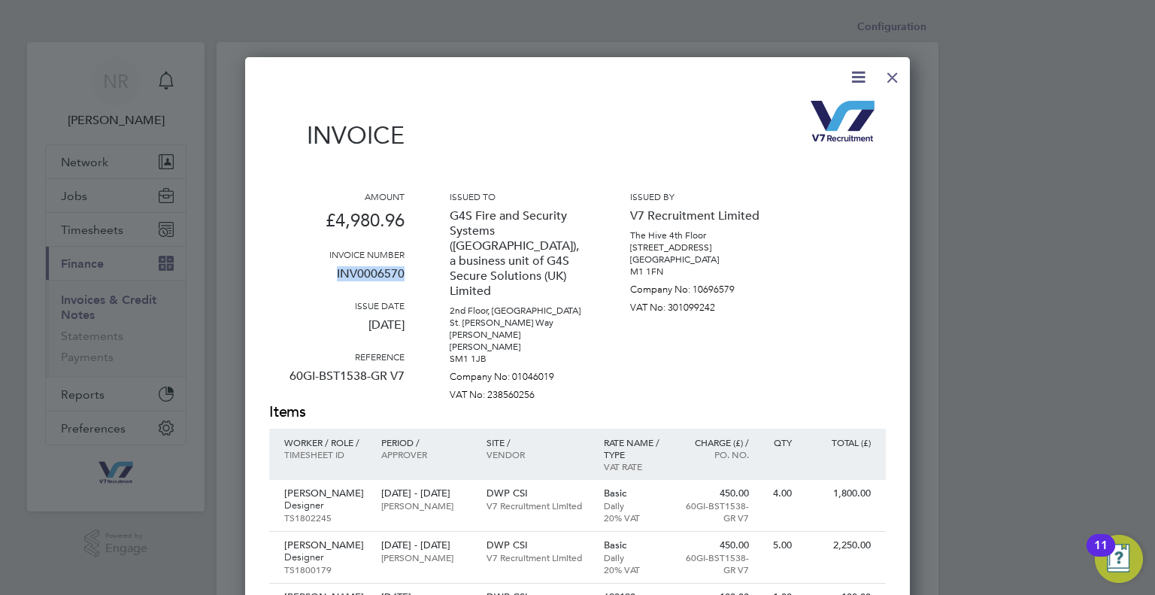
drag, startPoint x: 404, startPoint y: 275, endPoint x: 334, endPoint y: 278, distance: 70.0
click at [334, 278] on p "INV0006570" at bounding box center [336, 279] width 135 height 39
copy p "INV0006570"
click at [896, 83] on div at bounding box center [892, 73] width 27 height 27
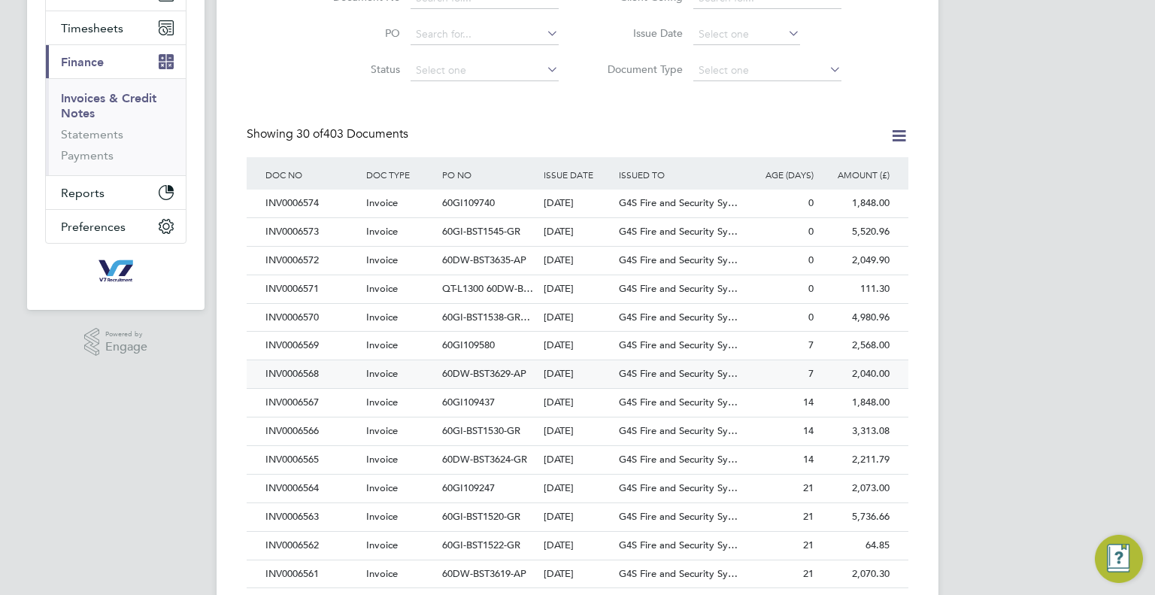
scroll to position [226, 0]
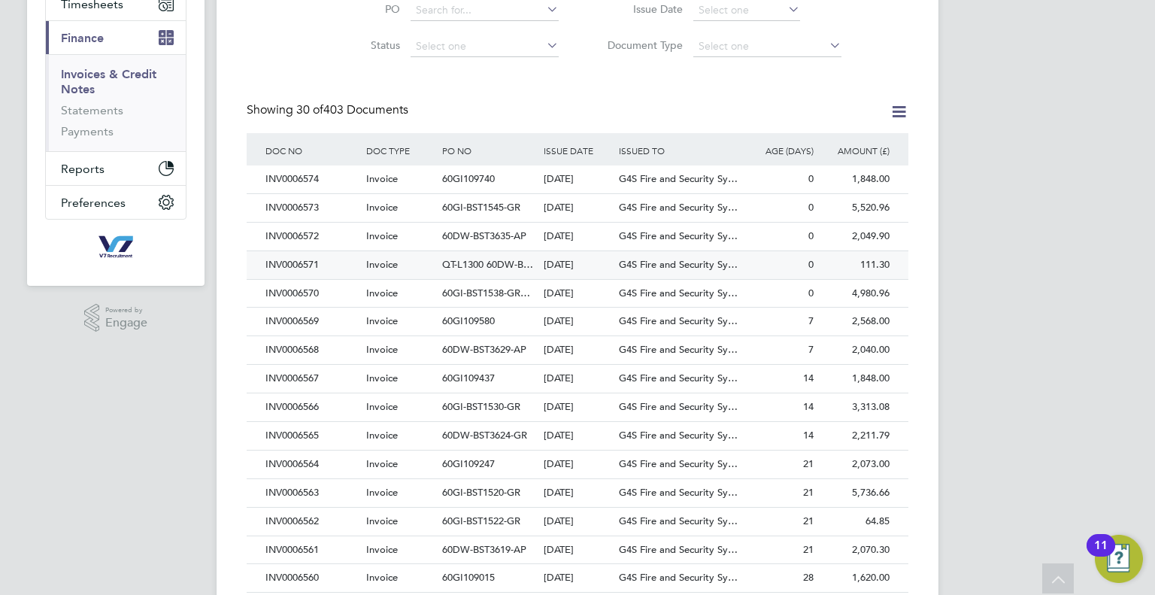
click at [815, 269] on div "0" at bounding box center [780, 265] width 76 height 28
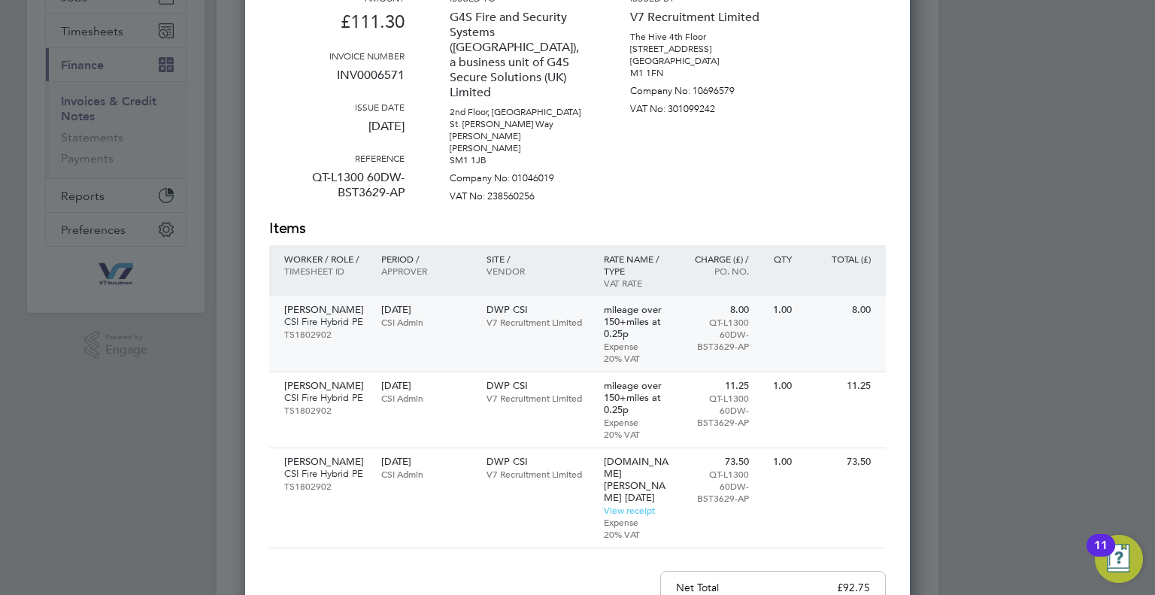
scroll to position [226, 0]
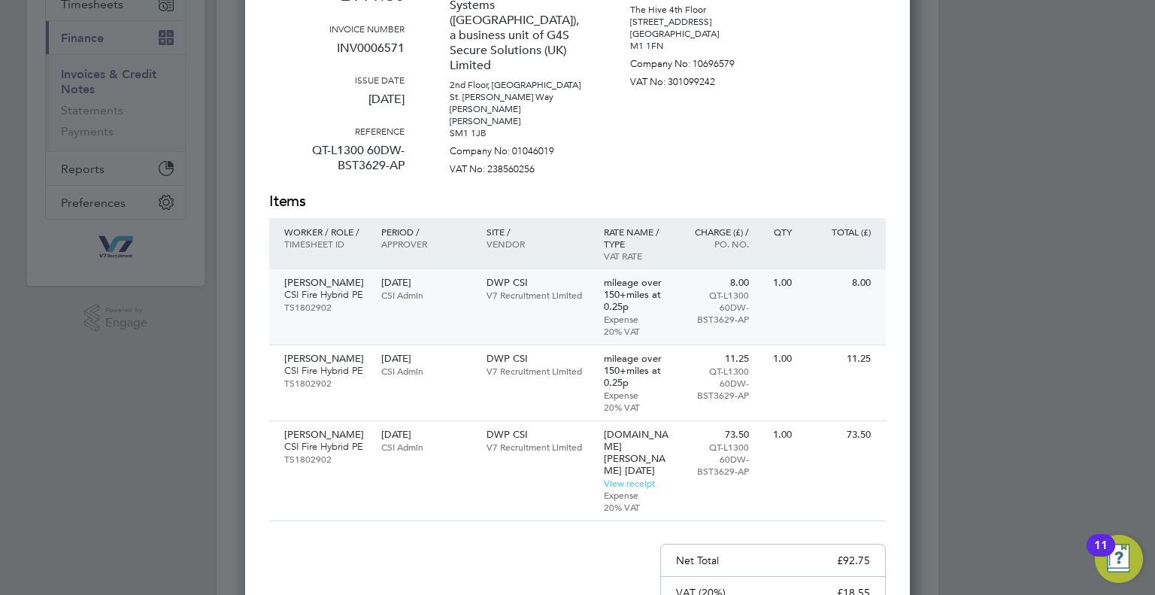
click at [543, 302] on div "DWP CSI V7 Recruitment Limited" at bounding box center [537, 288] width 117 height 39
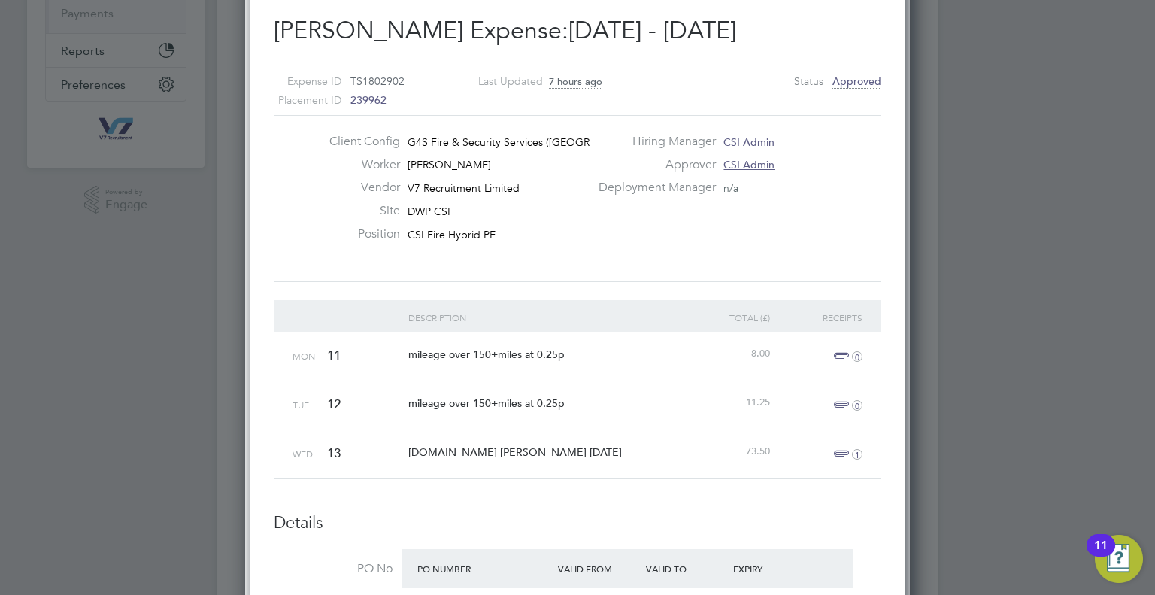
scroll to position [301, 0]
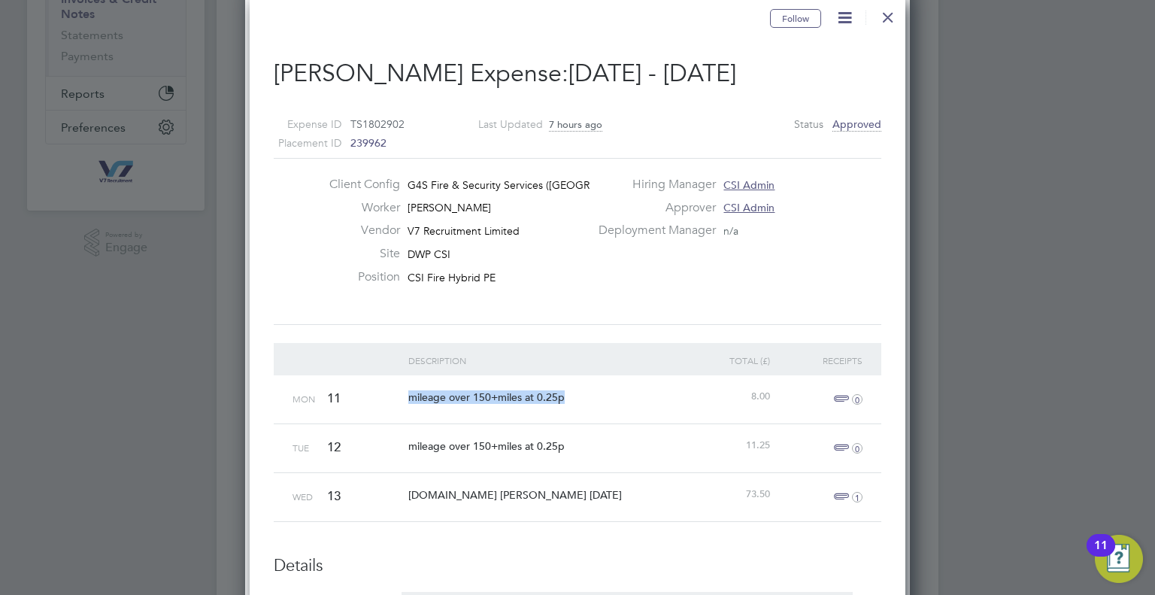
drag, startPoint x: 412, startPoint y: 396, endPoint x: 563, endPoint y: 402, distance: 150.6
click at [563, 402] on div "mileage over 150+miles at 0.25p" at bounding box center [544, 397] width 278 height 44
copy span "mileage over 150+miles at 0.25p"
drag, startPoint x: 407, startPoint y: 441, endPoint x: 568, endPoint y: 436, distance: 161.1
click at [568, 436] on div "mileage over 150+miles at 0.25p" at bounding box center [544, 446] width 278 height 44
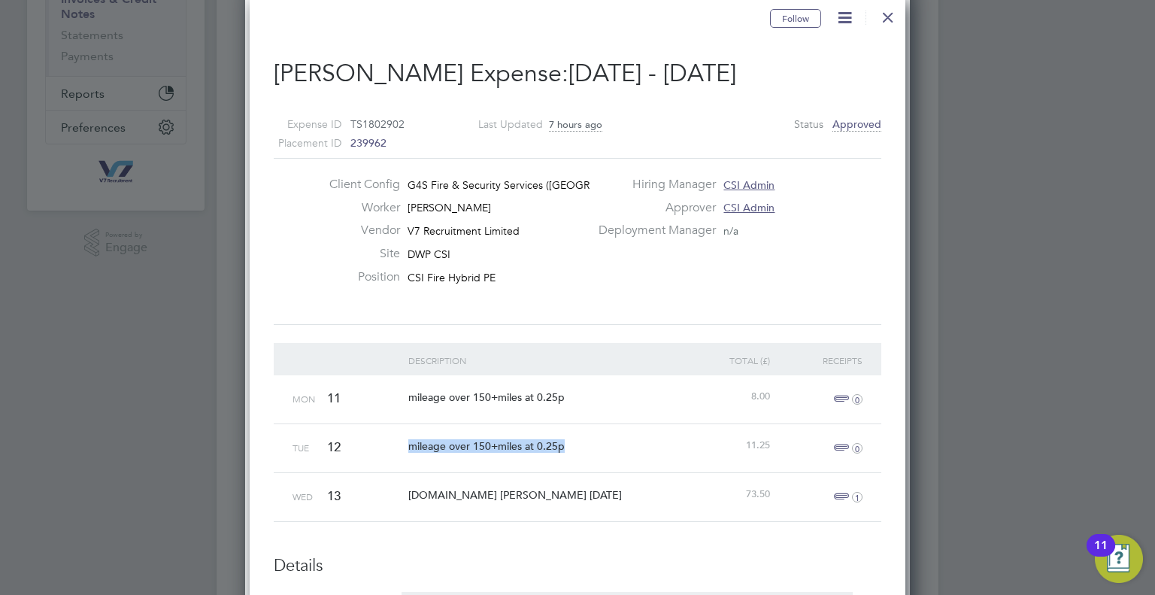
copy span "mileage over 150+miles at 0.25p"
drag, startPoint x: 438, startPoint y: 493, endPoint x: 405, endPoint y: 499, distance: 33.5
click at [439, 494] on span "booking.com chester 13.08.25" at bounding box center [515, 495] width 214 height 14
drag, startPoint x: 406, startPoint y: 487, endPoint x: 556, endPoint y: 498, distance: 150.1
click at [556, 498] on div "booking.com chester 13.08.25" at bounding box center [544, 495] width 278 height 44
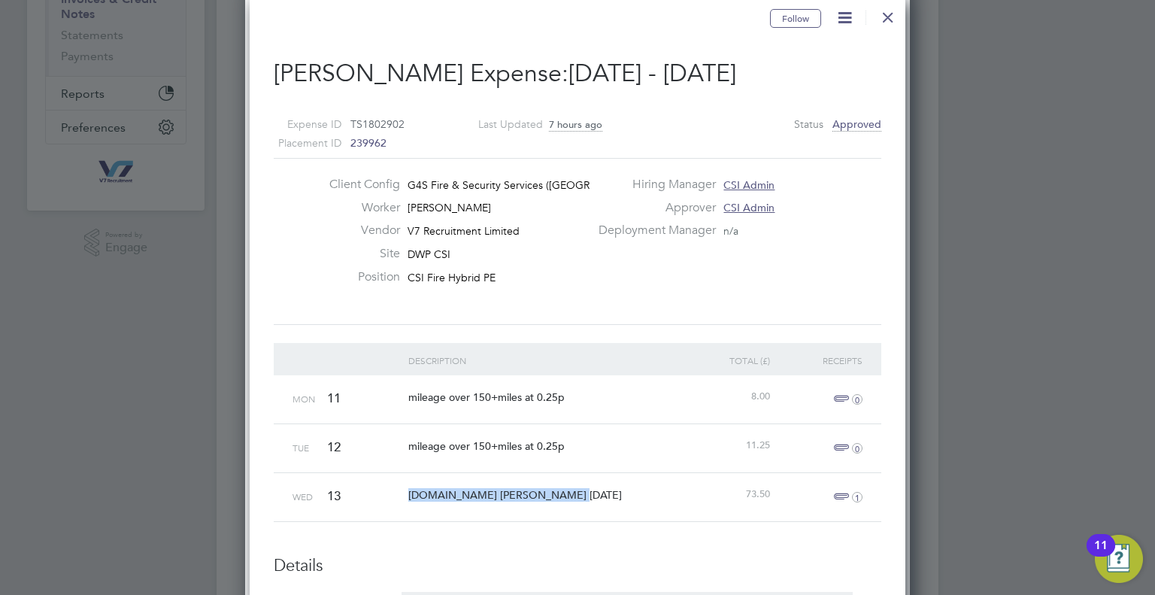
copy span "booking.com chester 13.08.25"
click at [842, 492] on span "1" at bounding box center [846, 497] width 33 height 18
click at [727, 568] on link "booking.com hotel expense chester 13.08.25.png" at bounding box center [751, 568] width 302 height 23
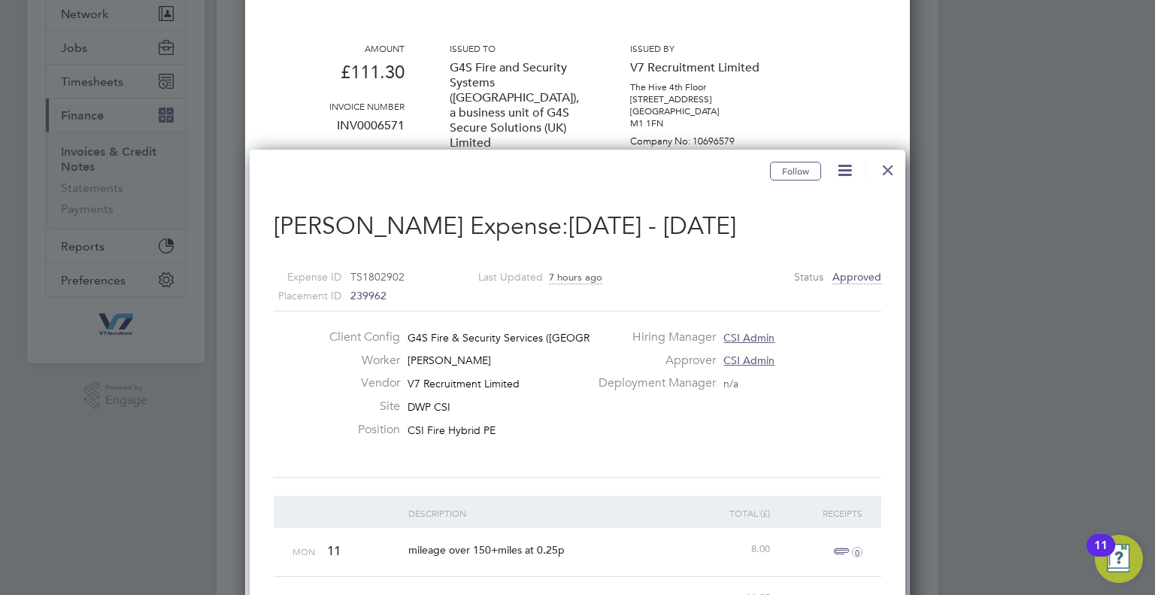
scroll to position [150, 0]
click at [875, 165] on div at bounding box center [888, 163] width 27 height 27
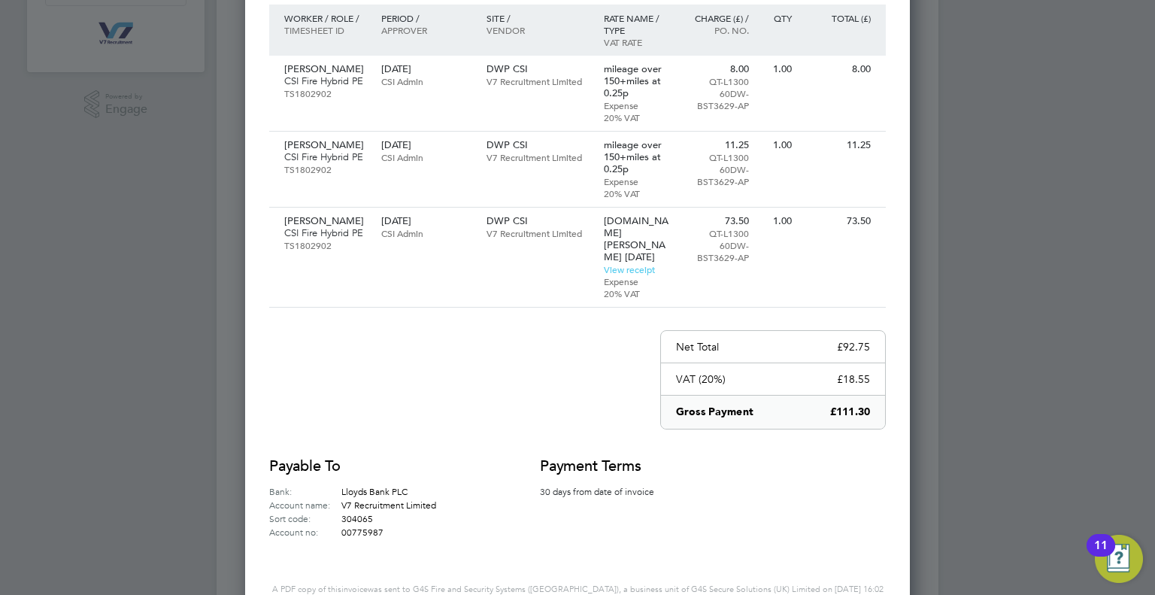
scroll to position [75, 0]
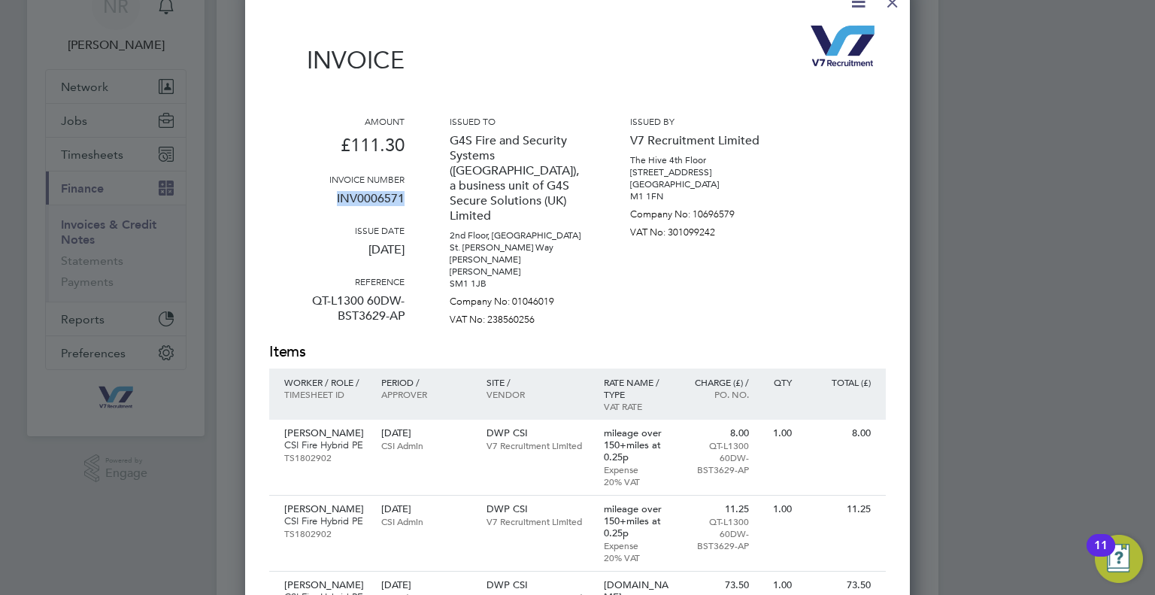
drag, startPoint x: 404, startPoint y: 196, endPoint x: 331, endPoint y: 196, distance: 73.0
click at [331, 196] on p "INV0006571" at bounding box center [336, 204] width 135 height 39
copy p "INV0006571"
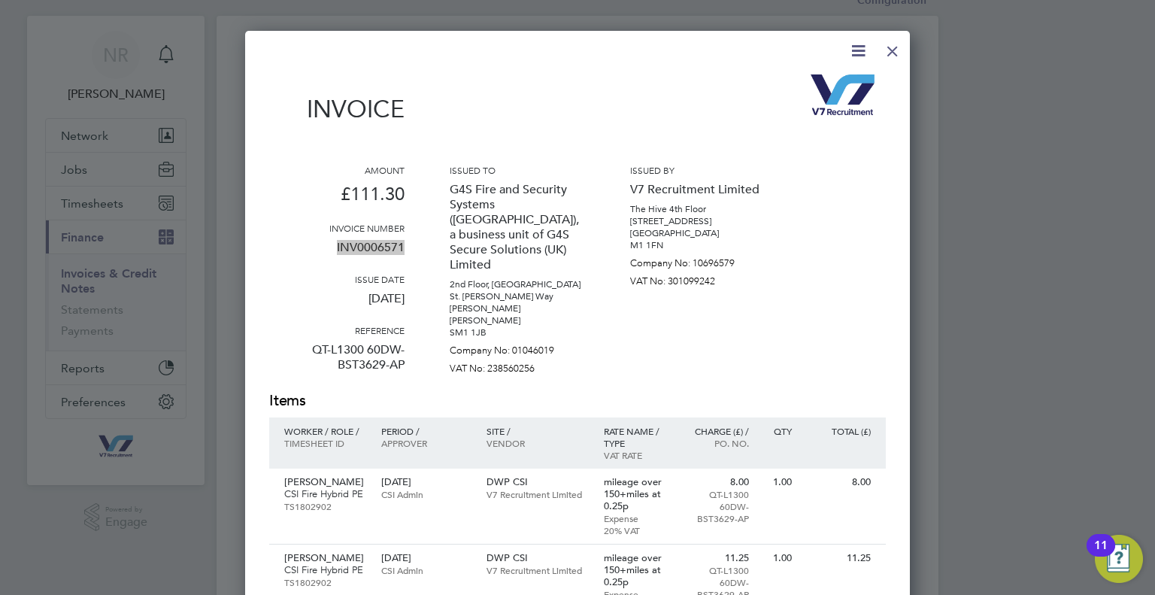
scroll to position [0, 0]
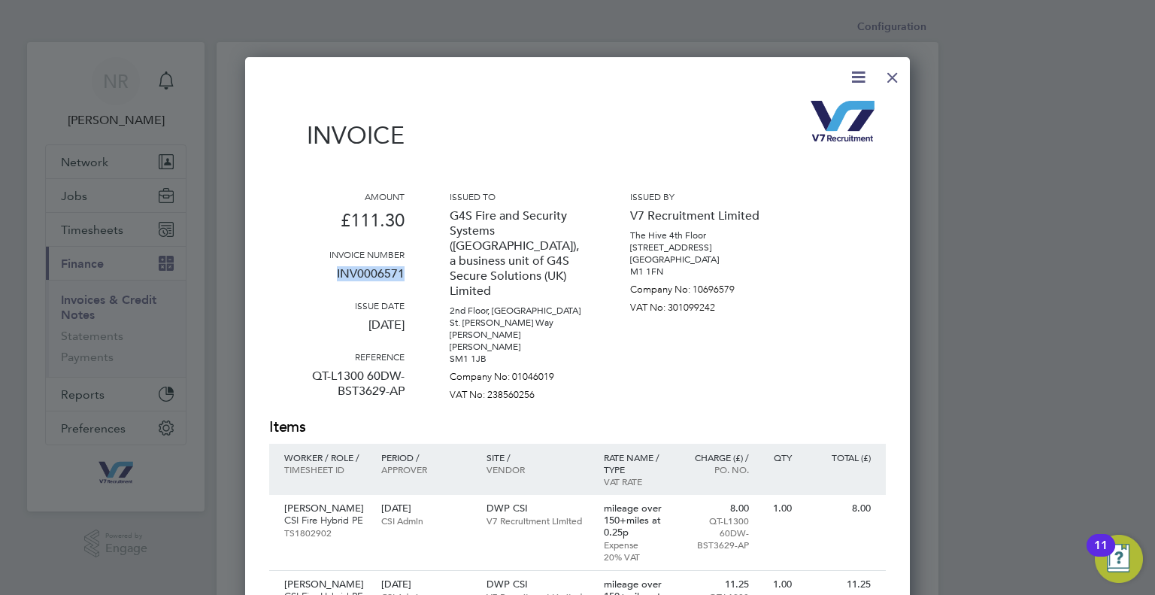
click at [888, 75] on div at bounding box center [892, 73] width 27 height 27
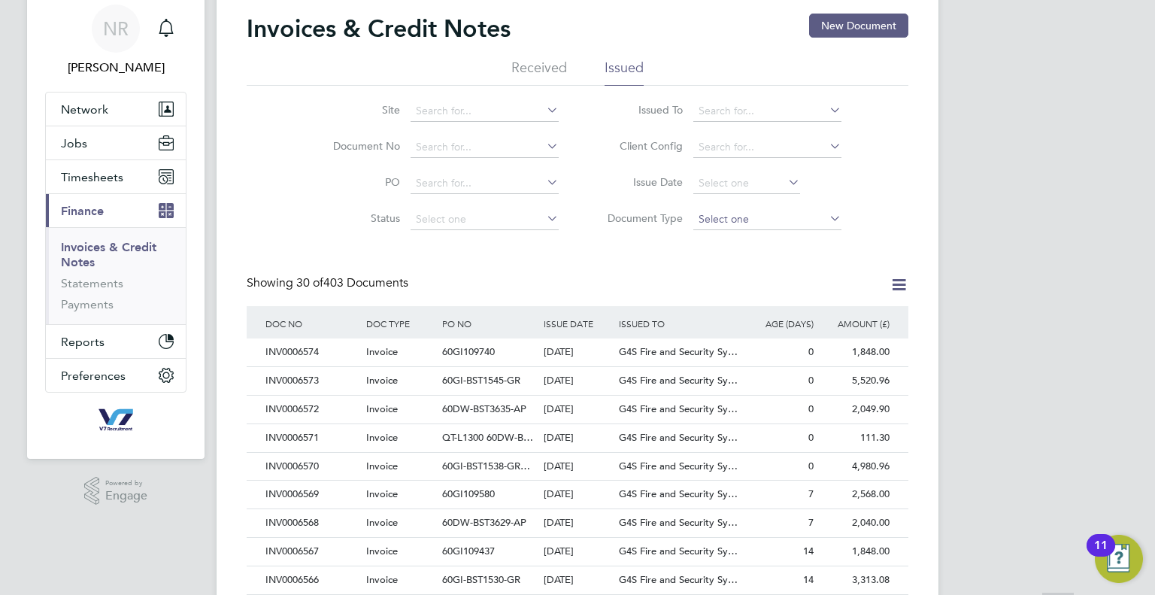
scroll to position [150, 0]
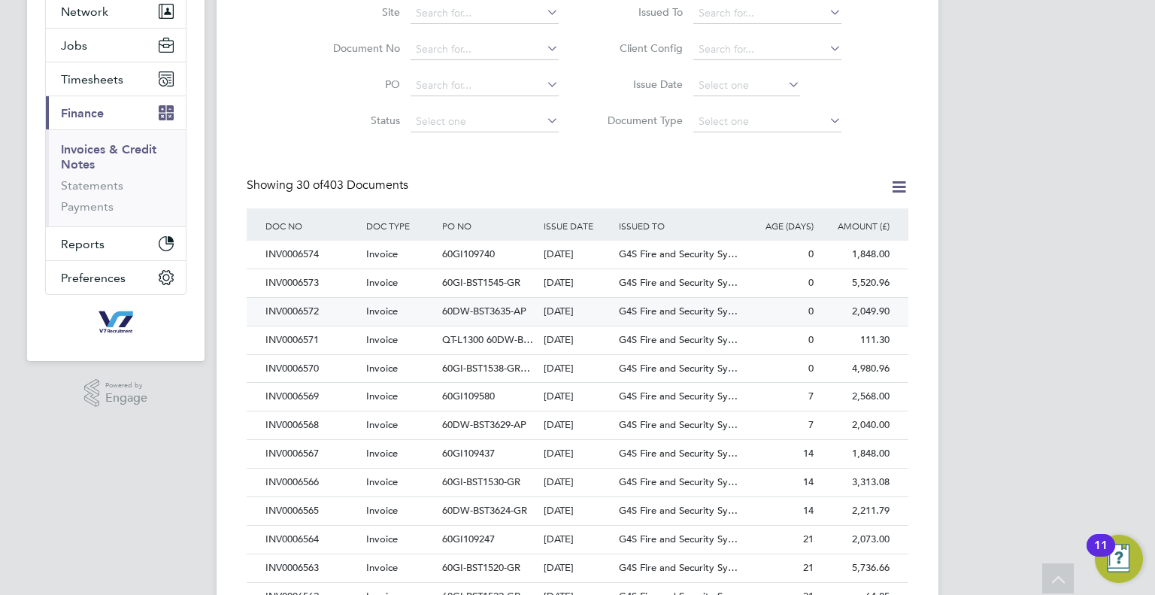
click at [783, 316] on div "0" at bounding box center [780, 312] width 76 height 28
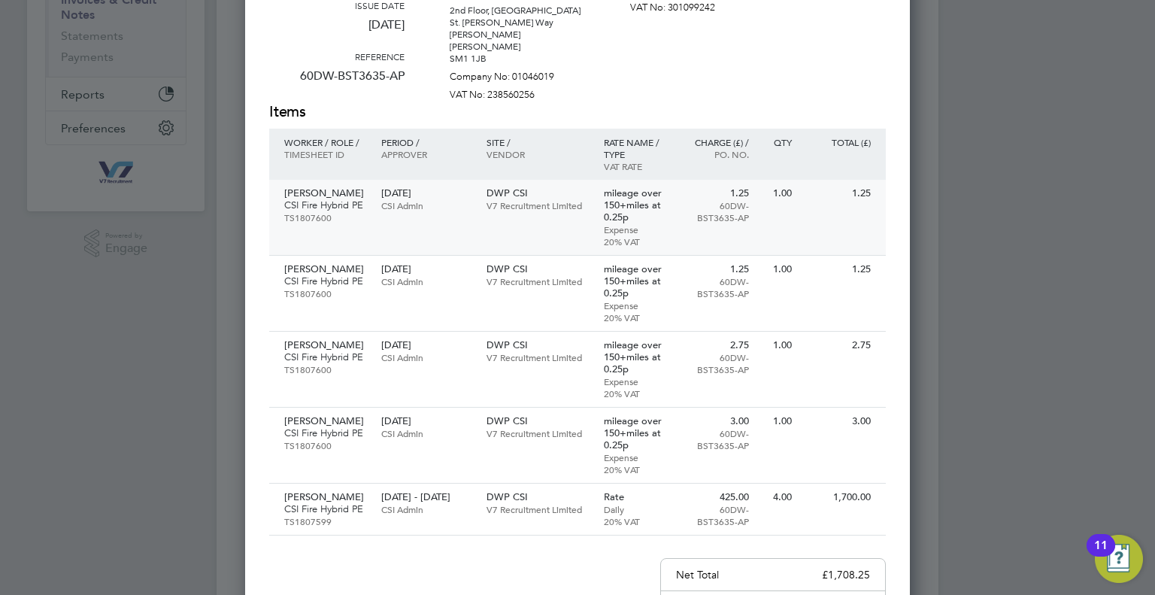
scroll to position [301, 0]
click at [684, 224] on div "1.25 60DW-BST3635-AP" at bounding box center [716, 204] width 80 height 51
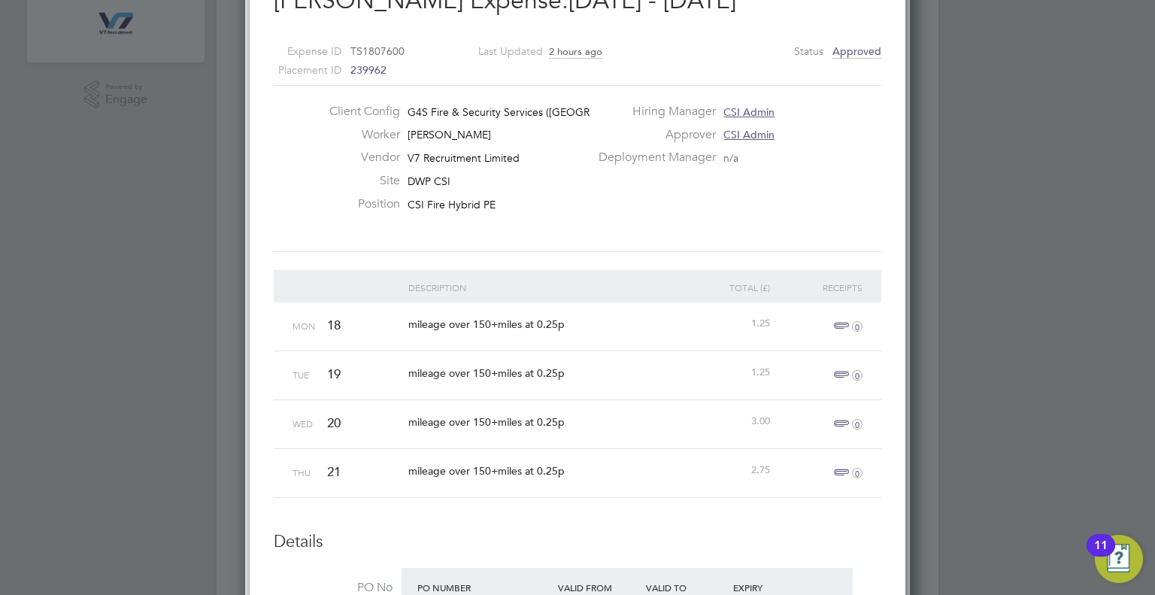
scroll to position [451, 0]
drag, startPoint x: 565, startPoint y: 321, endPoint x: 408, endPoint y: 329, distance: 156.7
click at [408, 329] on div "mileage over 150+miles at 0.25p" at bounding box center [544, 322] width 278 height 44
copy span "mileage over 150+miles at 0.25p"
drag, startPoint x: 532, startPoint y: 369, endPoint x: 566, endPoint y: 369, distance: 33.9
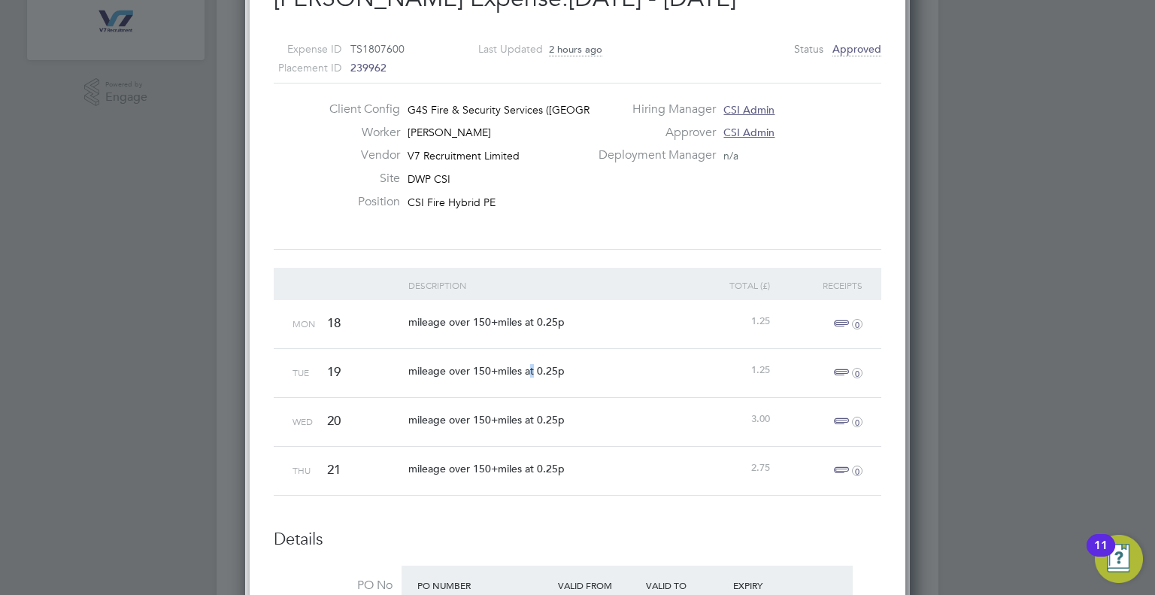
click at [544, 369] on span "mileage over 150+miles at 0.25p" at bounding box center [486, 371] width 156 height 14
drag, startPoint x: 557, startPoint y: 373, endPoint x: 486, endPoint y: 381, distance: 71.9
click at [399, 374] on div "Tue 19 mileage over 150+miles at 0.25p 1.25 0" at bounding box center [578, 372] width 608 height 49
copy span "mileage over 150+miles at 0.25p"
drag, startPoint x: 563, startPoint y: 417, endPoint x: 405, endPoint y: 433, distance: 158.8
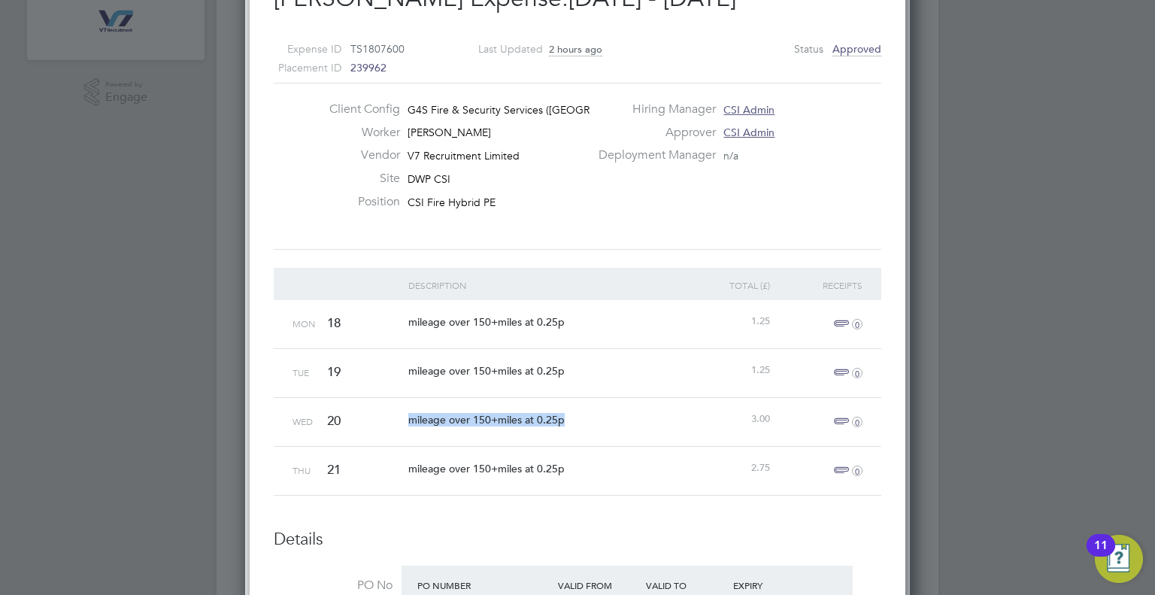
click at [405, 433] on div "mileage over 150+miles at 0.25p" at bounding box center [544, 420] width 278 height 44
copy span "mileage over 150+miles at 0.25p"
drag, startPoint x: 537, startPoint y: 466, endPoint x: 494, endPoint y: 469, distance: 42.9
click at [394, 466] on div "Thu 21 mileage over 150+miles at 0.25p 2.75 0" at bounding box center [578, 470] width 608 height 49
click at [546, 462] on span "mileage over 150+miles at 0.25p" at bounding box center [486, 469] width 156 height 14
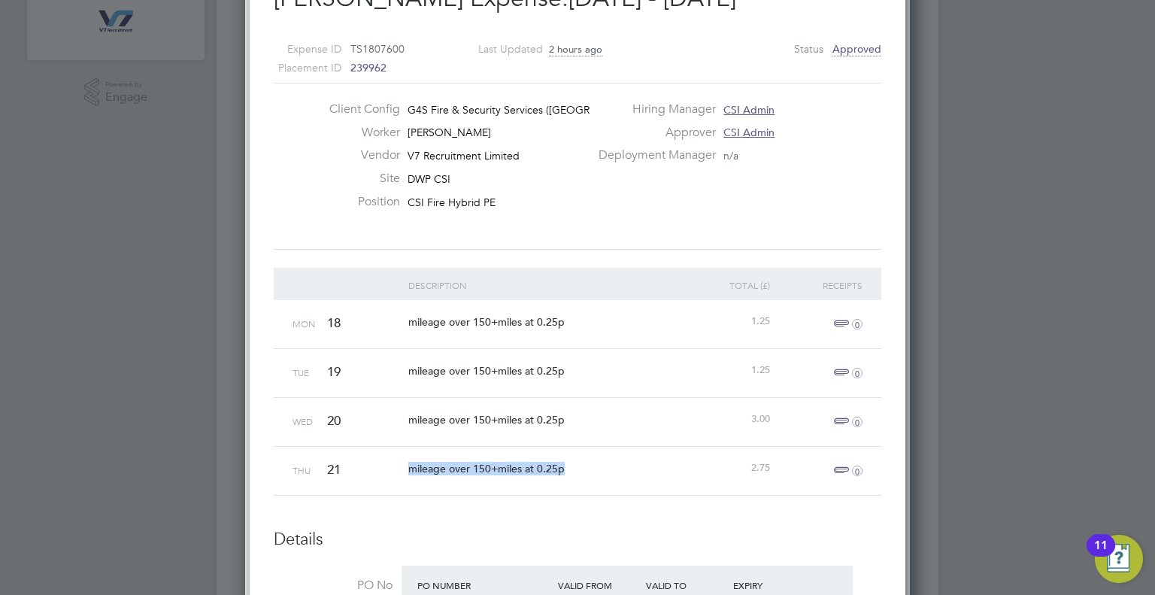
drag, startPoint x: 566, startPoint y: 467, endPoint x: 400, endPoint y: 473, distance: 165.6
click at [400, 473] on div "Thu 21 mileage over 150+miles at 0.25p 2.75 0" at bounding box center [578, 470] width 608 height 49
copy span "mileage over 150+miles at 0.25p"
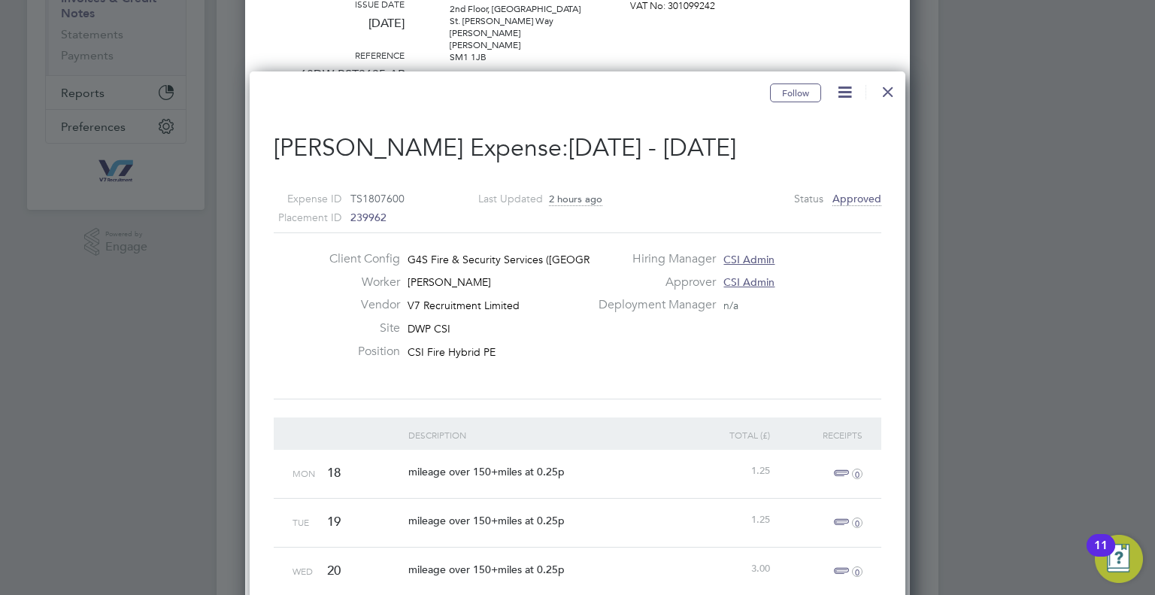
scroll to position [301, 0]
click at [879, 90] on div at bounding box center [888, 88] width 27 height 27
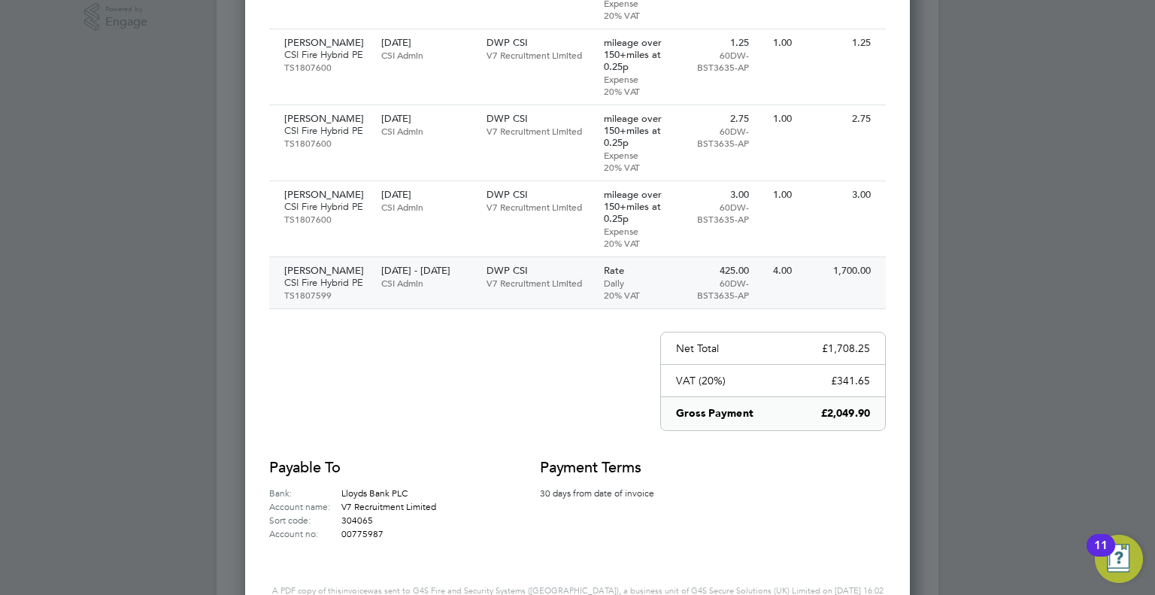
scroll to position [0, 0]
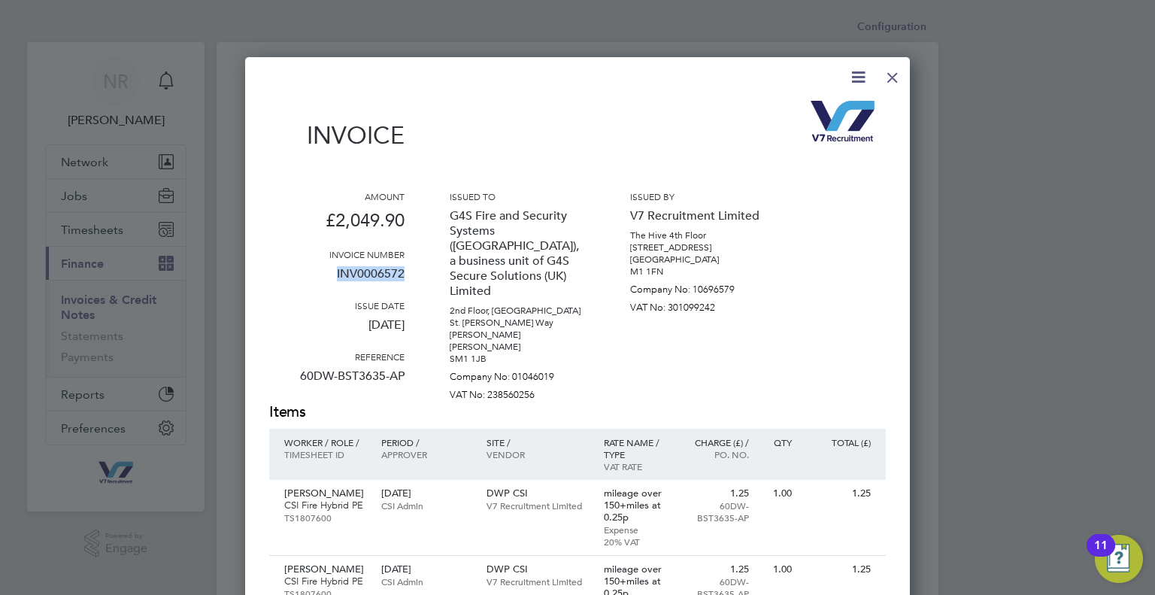
drag, startPoint x: 403, startPoint y: 276, endPoint x: 323, endPoint y: 273, distance: 80.5
click at [323, 273] on div "Amount £2,049.90 Invoice number INV0006572 Issue date 26 Aug 2025 Reference 60D…" at bounding box center [577, 295] width 617 height 211
drag, startPoint x: 900, startPoint y: 68, endPoint x: 894, endPoint y: 83, distance: 15.2
click at [900, 68] on div at bounding box center [892, 73] width 27 height 27
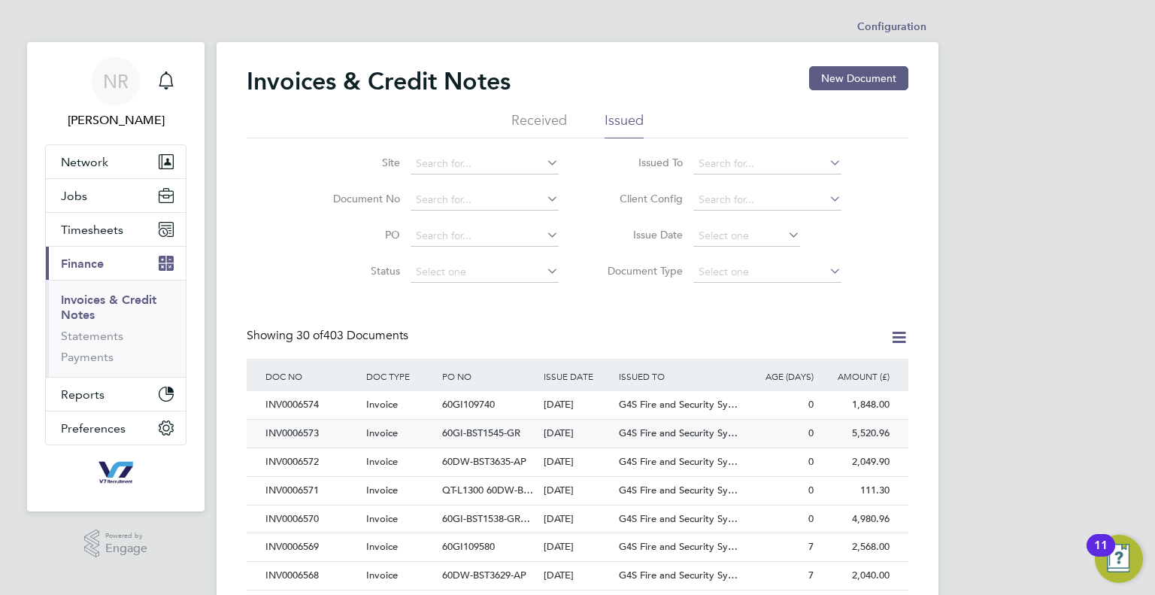
click at [781, 438] on div "0" at bounding box center [780, 434] width 76 height 28
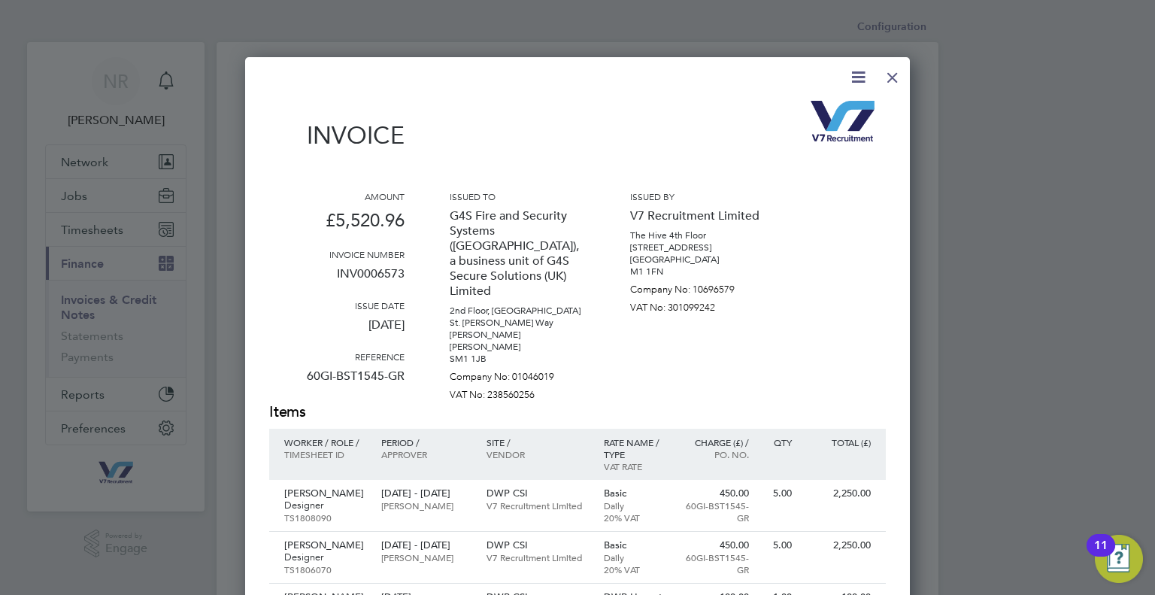
click at [897, 83] on div at bounding box center [892, 73] width 27 height 27
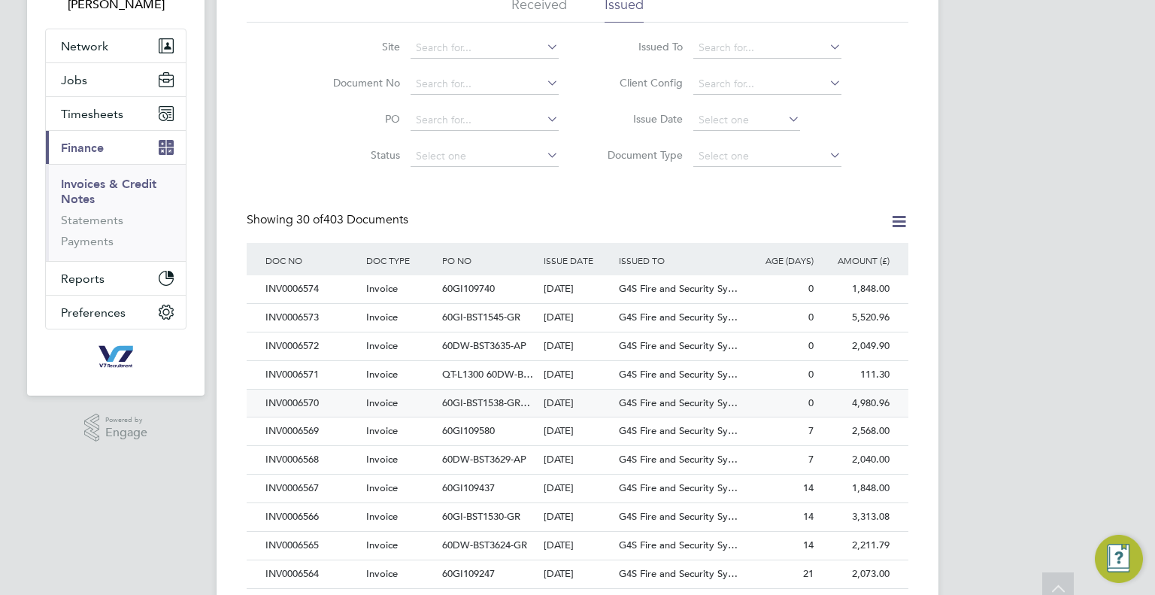
scroll to position [150, 0]
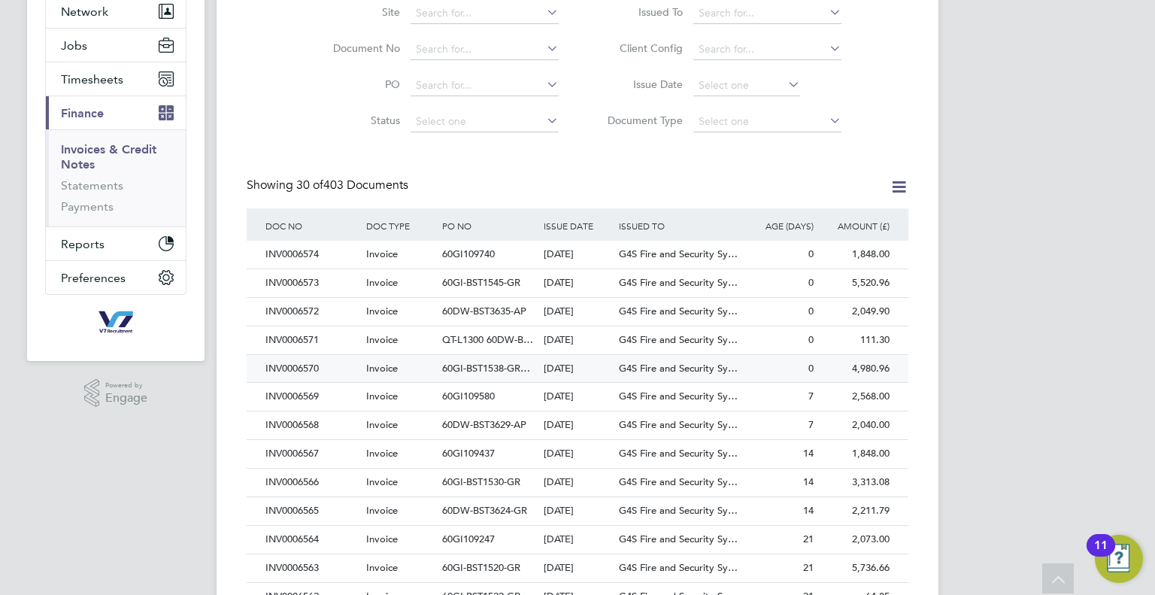
click at [779, 372] on div "0" at bounding box center [780, 369] width 76 height 28
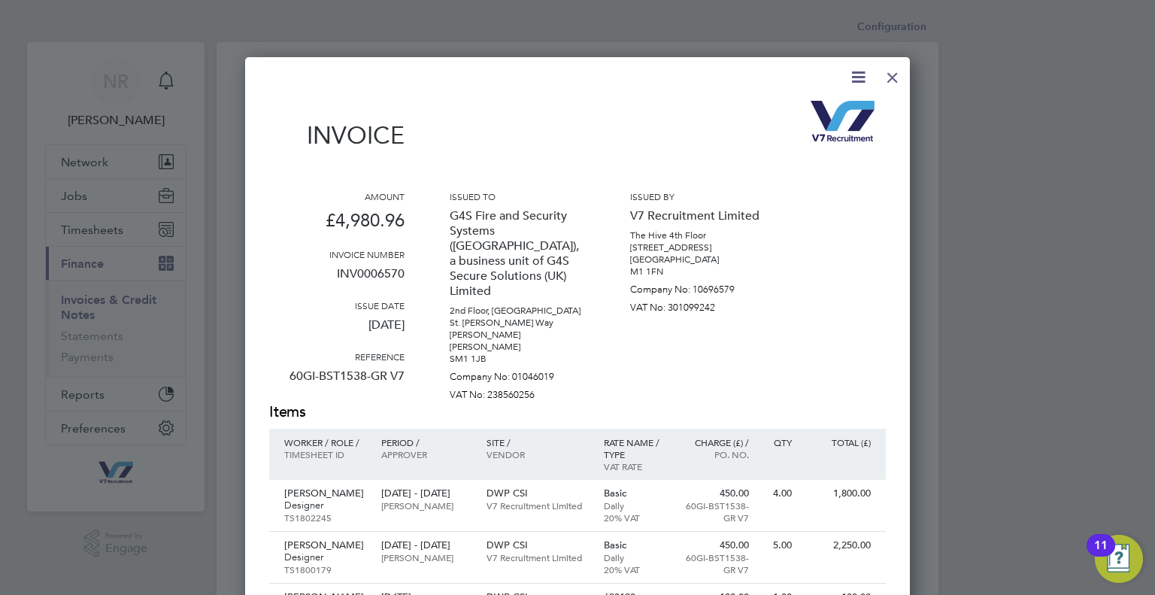
click at [894, 79] on div at bounding box center [892, 73] width 27 height 27
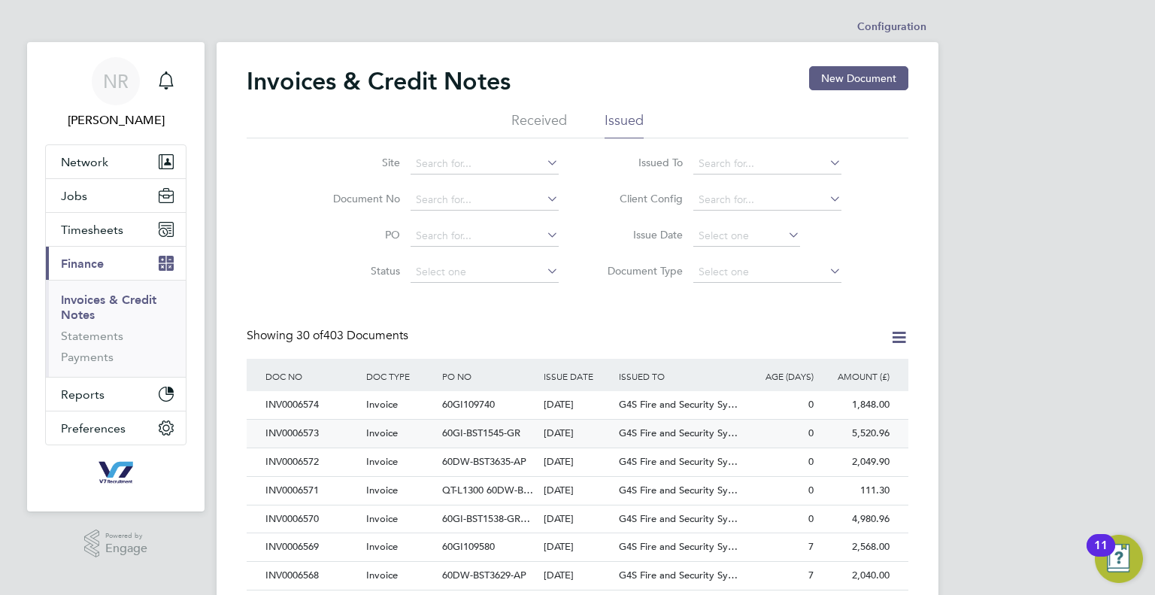
click at [767, 437] on div "0" at bounding box center [780, 434] width 76 height 28
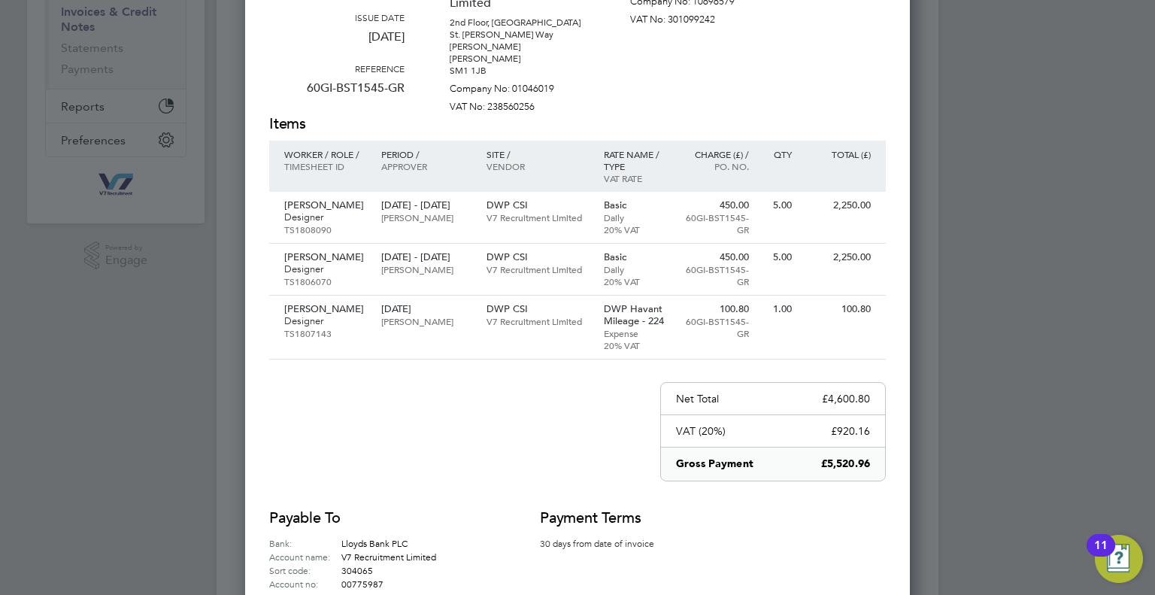
scroll to position [301, 0]
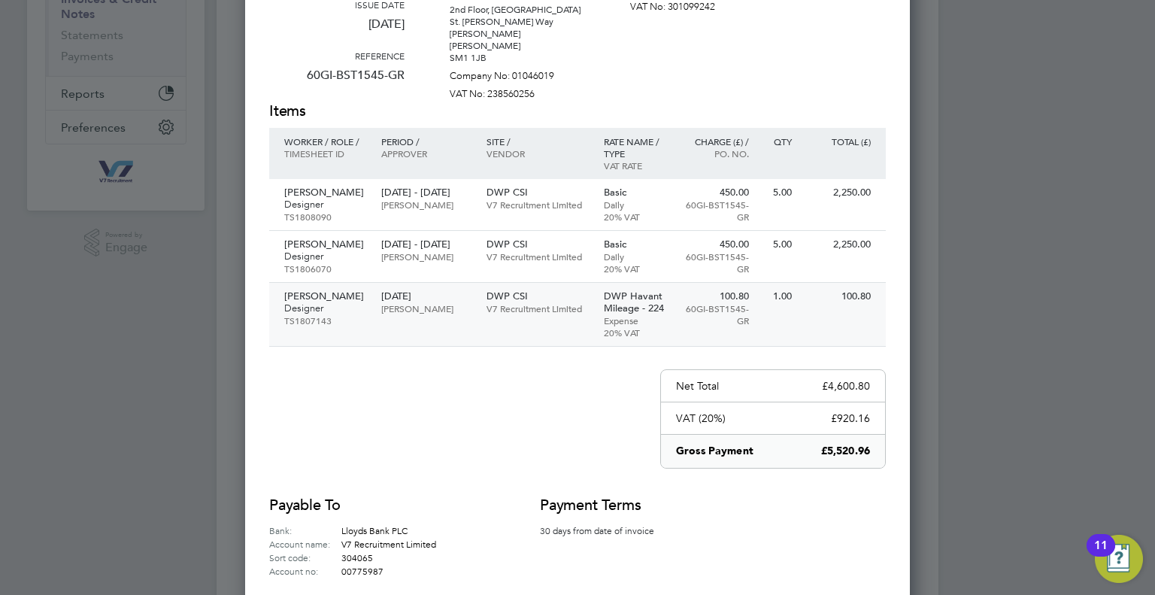
click at [480, 320] on div "Mark Lovelock Designer TS1807143 18 Aug 2025 Richard Thornton DWP CSI V7 Recrui…" at bounding box center [577, 315] width 617 height 64
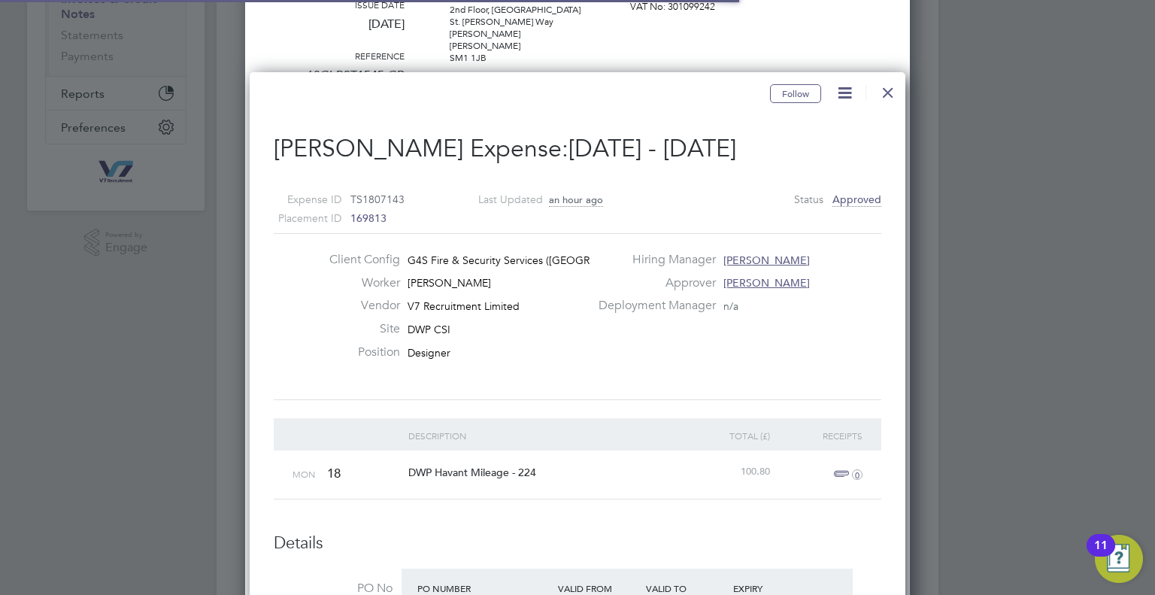
scroll to position [24, 274]
click at [894, 87] on div at bounding box center [888, 88] width 27 height 27
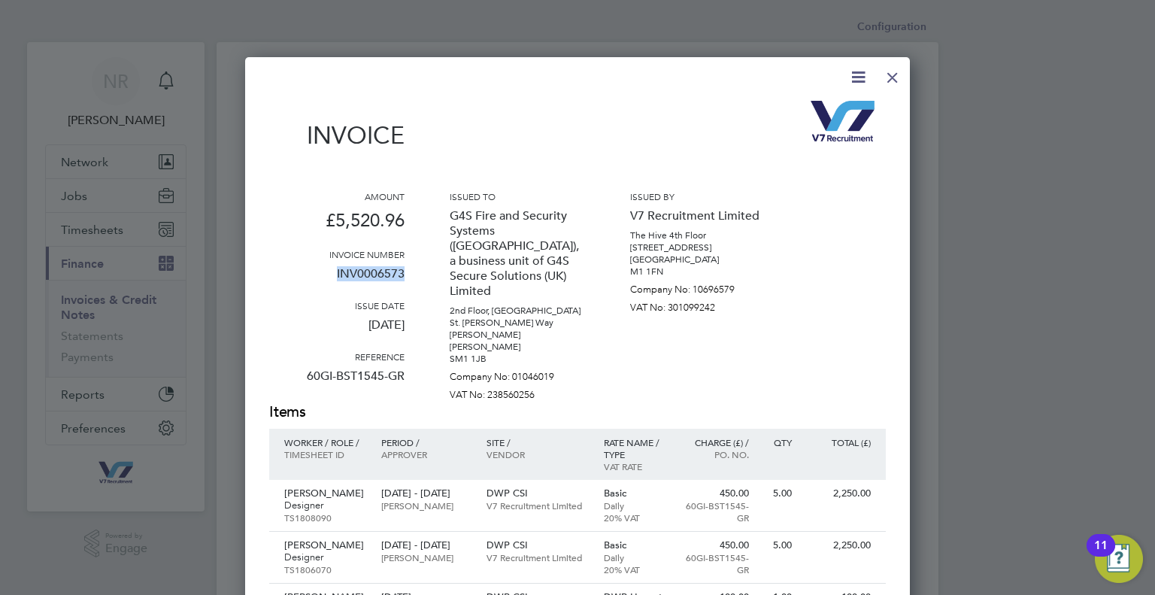
drag, startPoint x: 408, startPoint y: 271, endPoint x: 339, endPoint y: 276, distance: 70.2
click at [339, 276] on div "Amount £5,520.96 Invoice number INV0006573 Issue date 26 Aug 2025 Reference 60G…" at bounding box center [577, 295] width 617 height 211
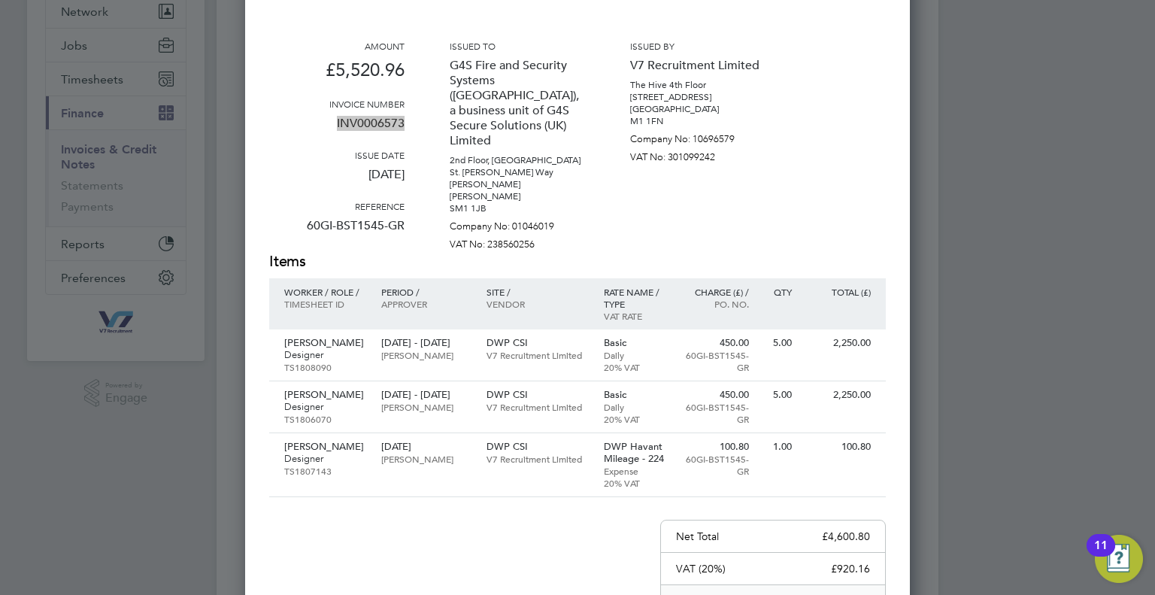
scroll to position [44, 0]
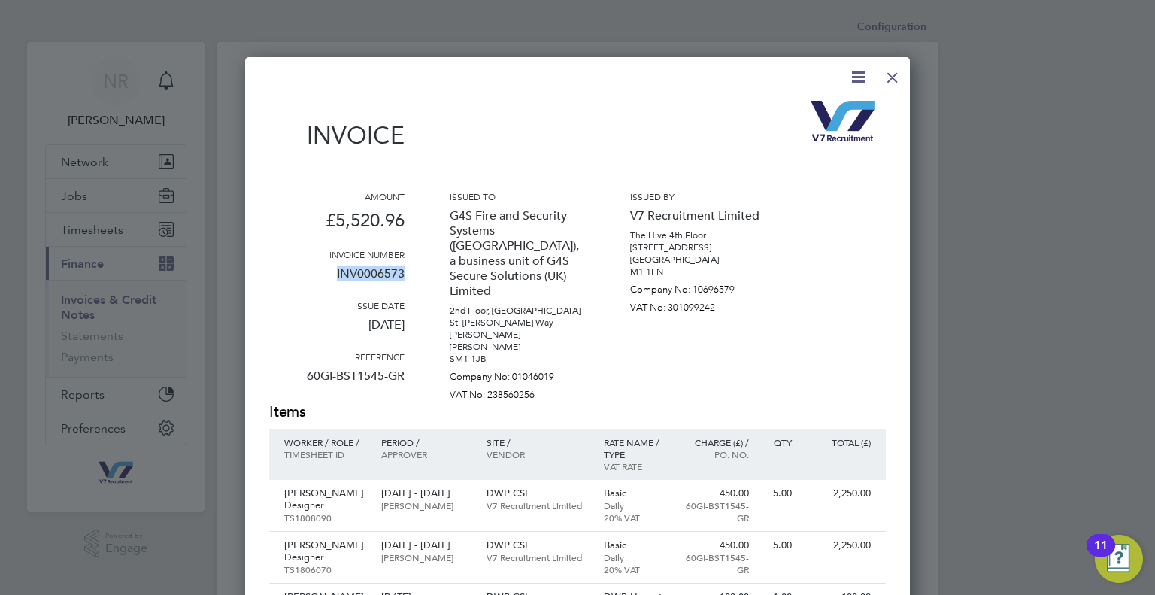
click at [900, 82] on div at bounding box center [892, 73] width 27 height 27
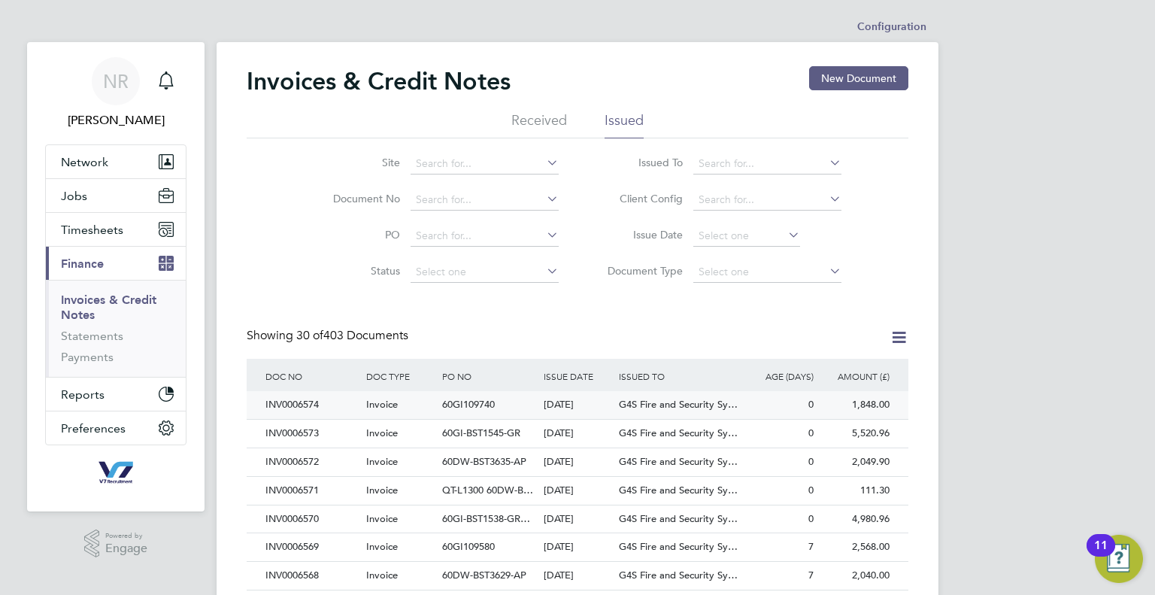
click at [648, 404] on span "G4S Fire and Security Sy…" at bounding box center [678, 404] width 119 height 13
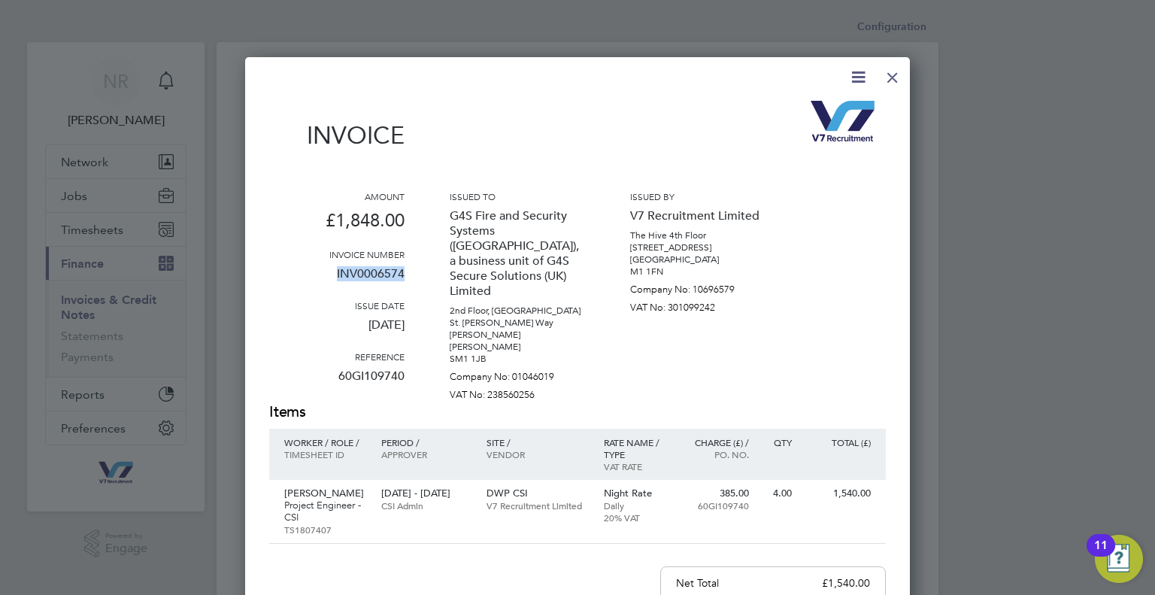
drag, startPoint x: 417, startPoint y: 273, endPoint x: 334, endPoint y: 282, distance: 83.2
click at [334, 282] on div "Amount £1,848.00 Invoice number INV0006574 Issue date 26 Aug 2025 Reference 60G…" at bounding box center [577, 295] width 617 height 211
click at [894, 74] on div at bounding box center [892, 73] width 27 height 27
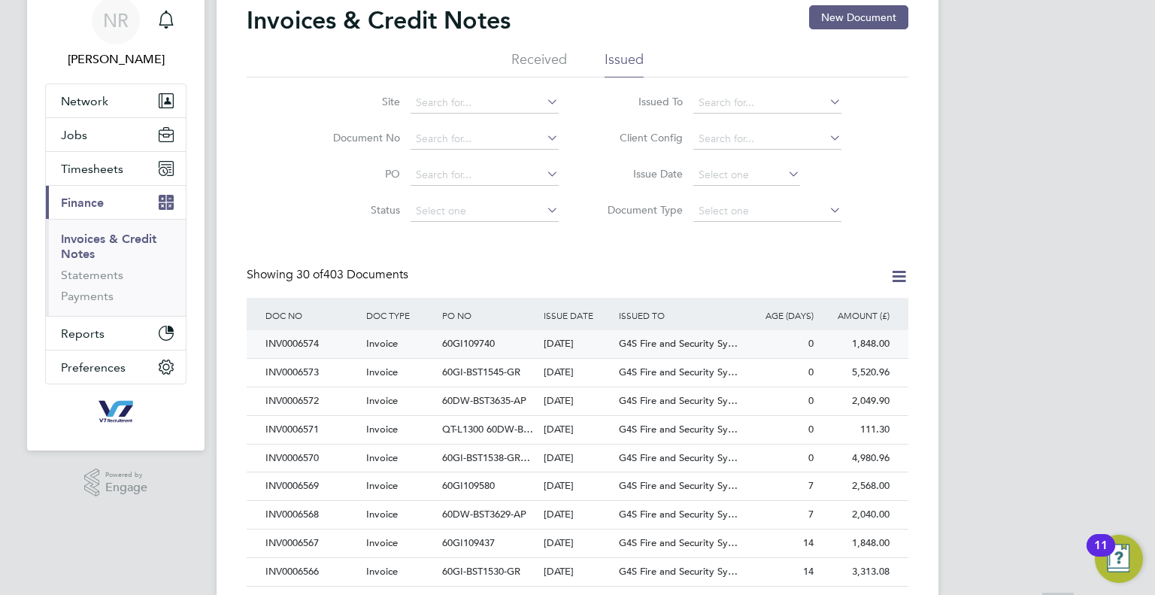
scroll to position [150, 0]
